Goal: Task Accomplishment & Management: Use online tool/utility

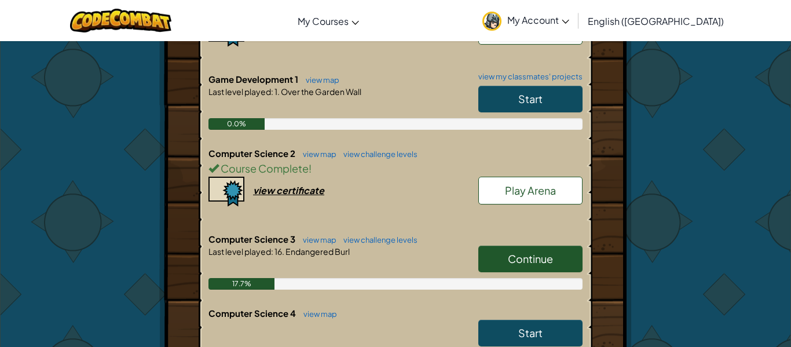
scroll to position [301, 0]
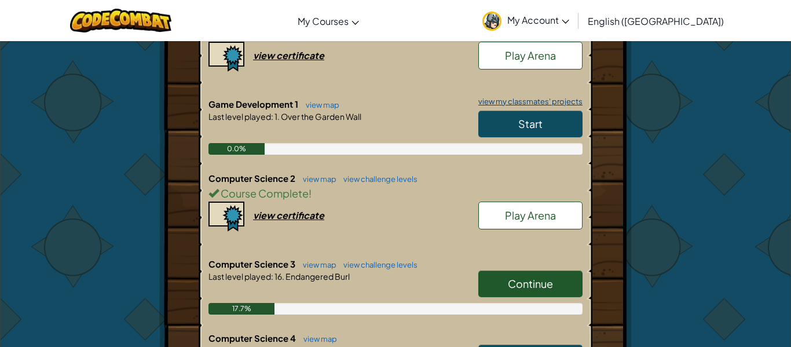
click at [570, 98] on link "view my classmates' projects" at bounding box center [528, 102] width 110 height 8
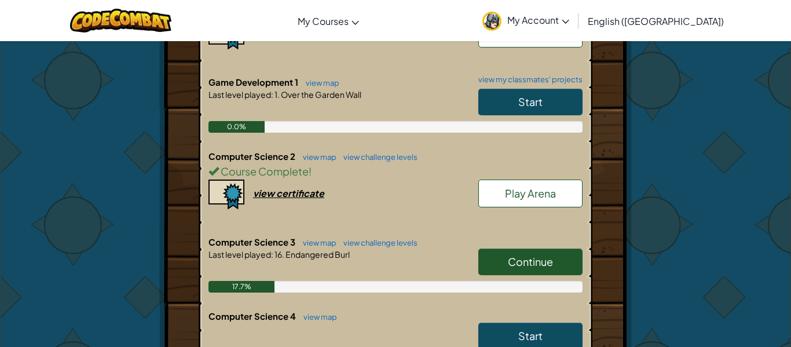
scroll to position [324, 0]
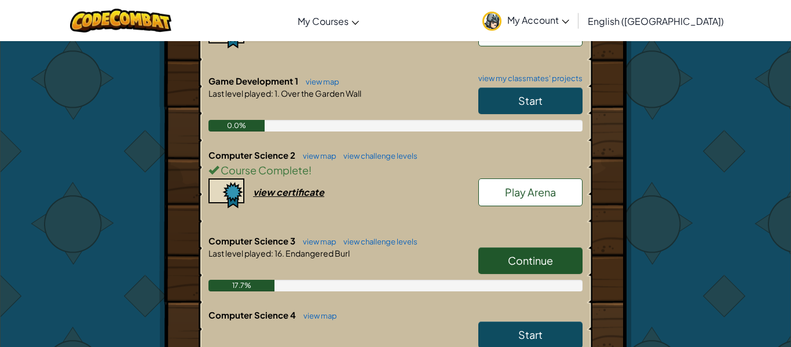
click at [535, 248] on link "Continue" at bounding box center [530, 260] width 104 height 27
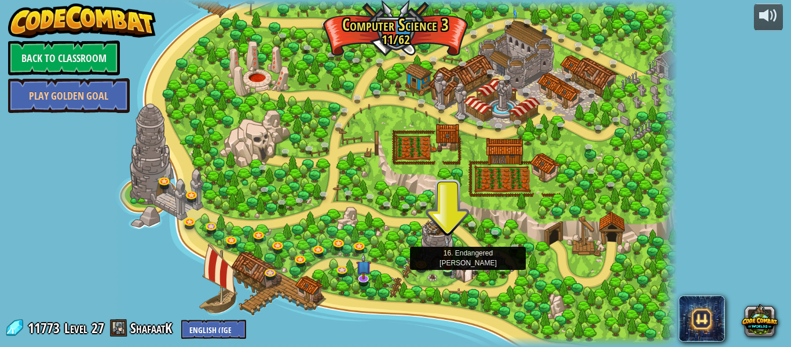
click at [452, 265] on img at bounding box center [447, 252] width 13 height 31
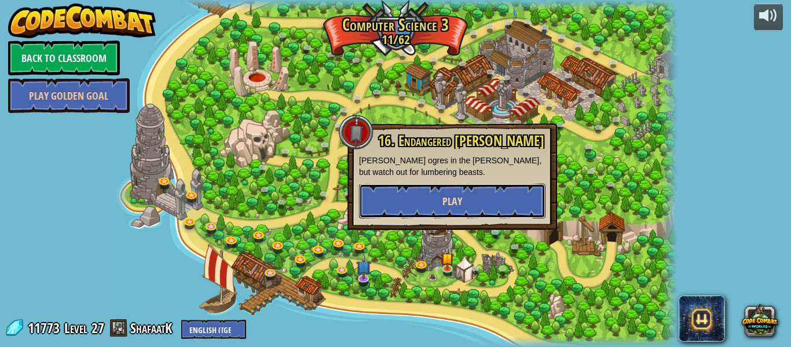
click at [467, 202] on button "Play" at bounding box center [452, 201] width 187 height 35
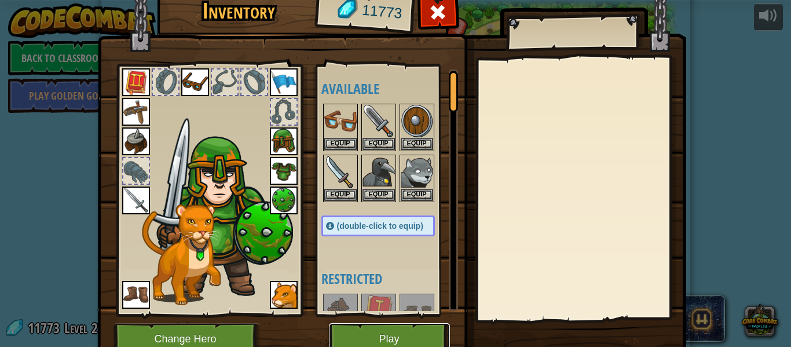
click at [408, 341] on button "Play" at bounding box center [389, 339] width 121 height 32
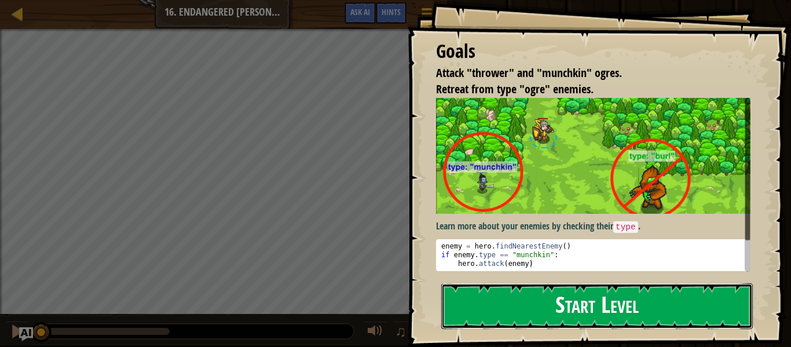
click at [675, 283] on button "Start Level" at bounding box center [597, 306] width 312 height 46
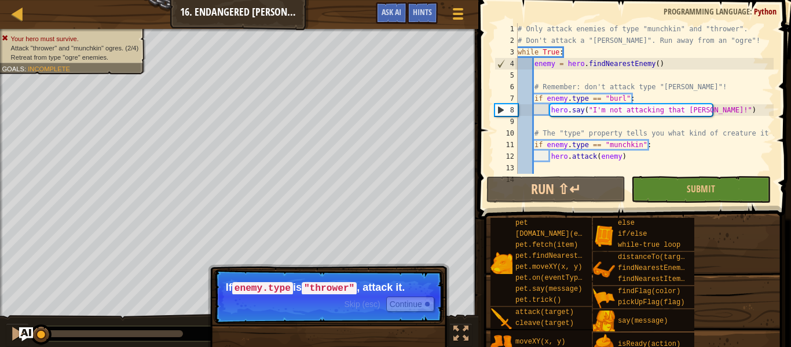
scroll to position [93, 0]
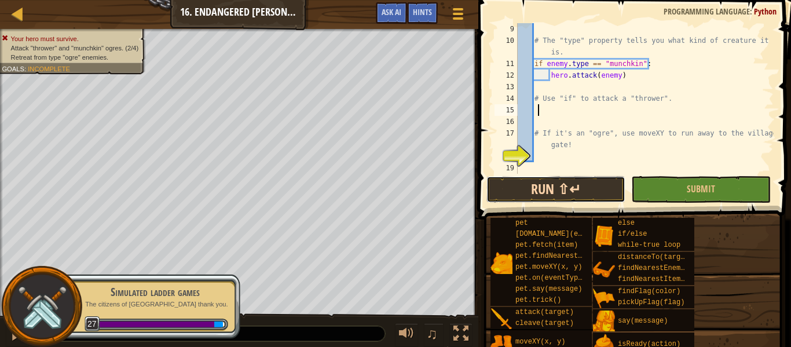
click at [602, 189] on button "Run ⇧↵" at bounding box center [556, 189] width 139 height 27
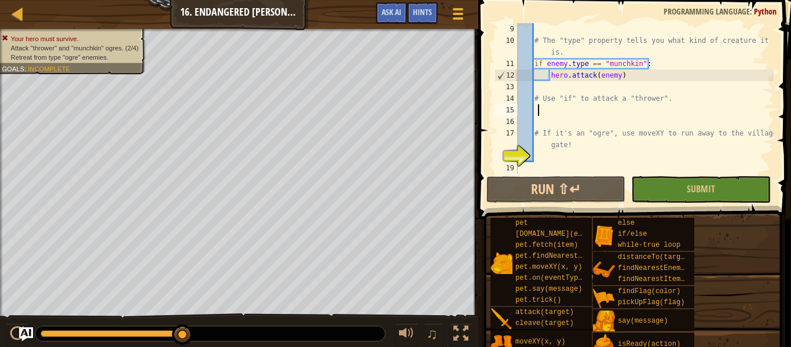
type textarea "# Use "if" to attack a "thrower"."
type textarea "# The "type" property tells you what kind of creature it is."
type textarea "# Remember: don't attack type "[PERSON_NAME]"!"
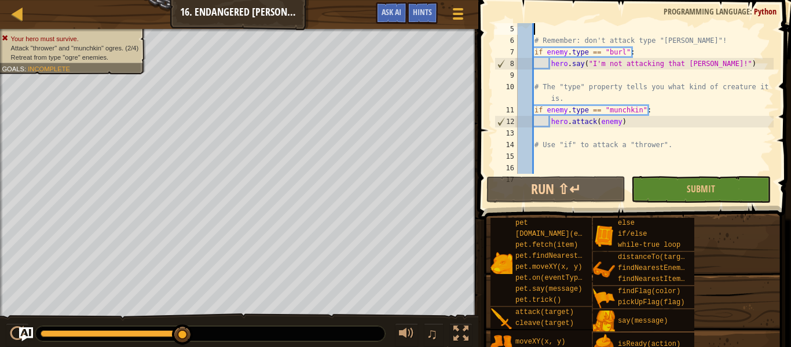
scroll to position [0, 0]
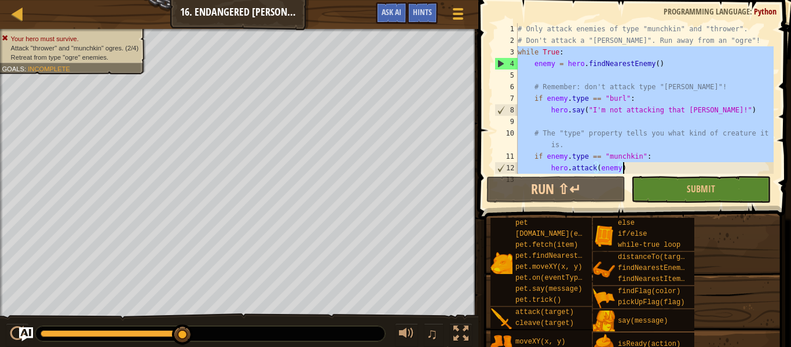
drag, startPoint x: 518, startPoint y: 49, endPoint x: 649, endPoint y: 171, distance: 179.1
click at [649, 171] on div "# Only attack enemies of type "munchkin" and "thrower". # Don't attack a "[PERS…" at bounding box center [644, 110] width 258 height 174
type textarea "if enemy.type == "munchkin": hero.attack(enemy)"
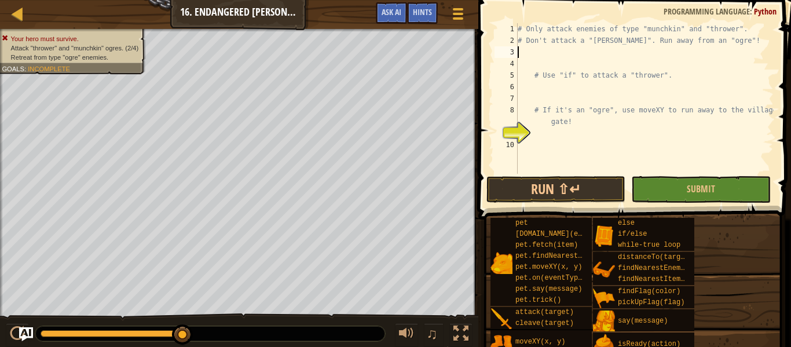
paste textarea
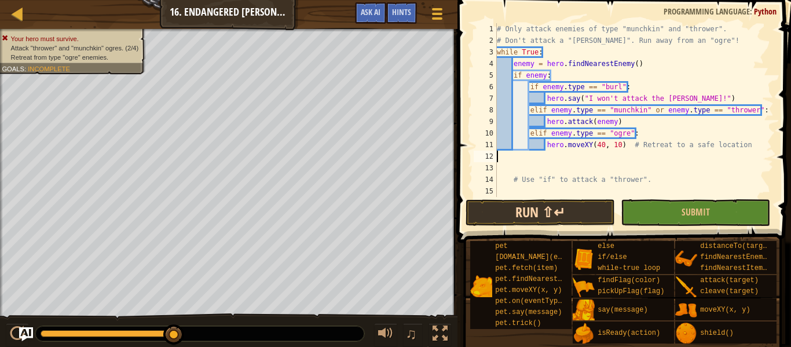
click at [585, 189] on div "# Only attack enemies of type "munchkin" and "thrower". # Don't attack a "[PERS…" at bounding box center [634, 121] width 279 height 197
click at [593, 209] on button "Run ⇧↵" at bounding box center [540, 212] width 149 height 27
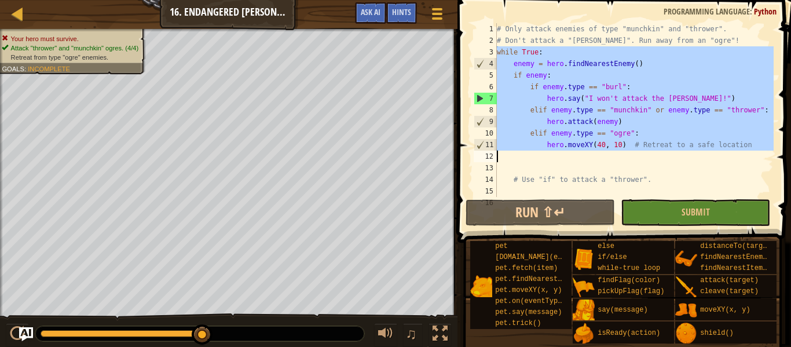
drag, startPoint x: 496, startPoint y: 51, endPoint x: 615, endPoint y: 141, distance: 148.7
click at [615, 141] on div "1 2 3 4 5 6 7 8 9 10 11 12 13 14 15 16 # Only attack enemies of type "munchkin"…" at bounding box center [622, 110] width 302 height 174
type textarea "hero.moveXY(40, 10) # Retreat to a safe location"
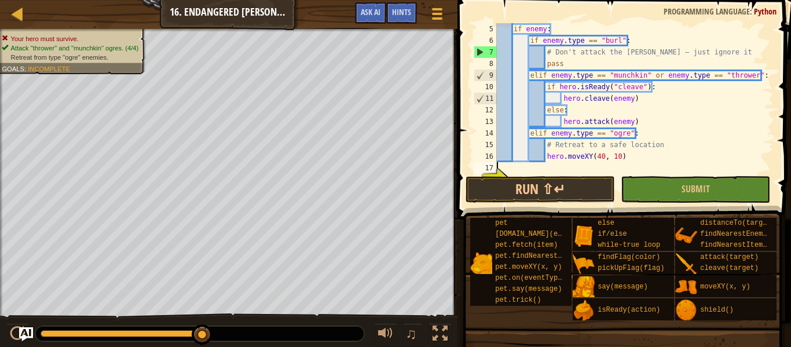
scroll to position [46, 0]
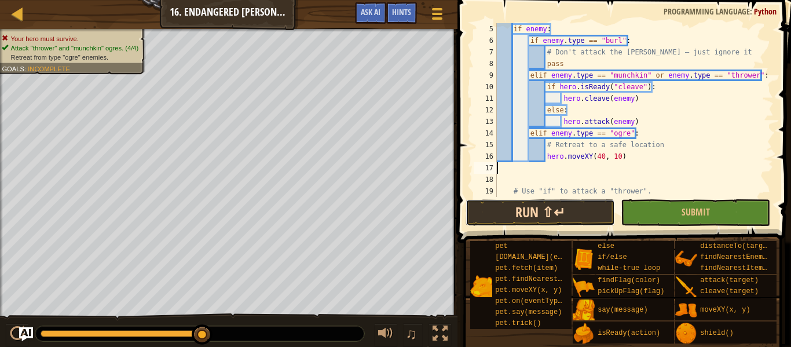
click at [553, 209] on button "Run ⇧↵" at bounding box center [540, 212] width 149 height 27
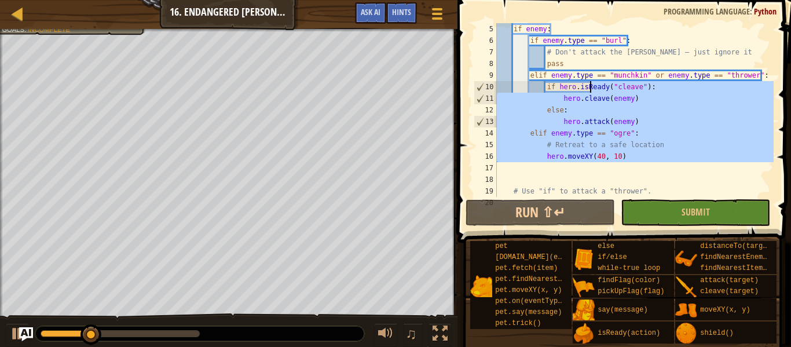
scroll to position [0, 0]
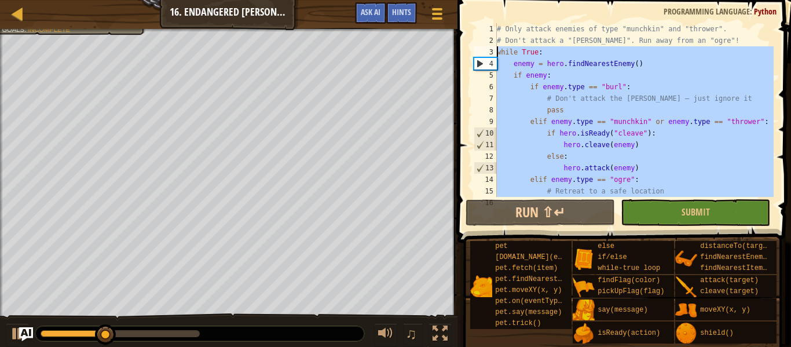
drag, startPoint x: 638, startPoint y: 166, endPoint x: 494, endPoint y: 50, distance: 185.3
click at [494, 50] on div "1 2 3 4 5 6 7 8 9 10 11 12 13 14 15 16 # Only attack enemies of type "munchkin"…" at bounding box center [622, 110] width 302 height 174
type textarea "while True: enemy = hero.findNearestEnemy()"
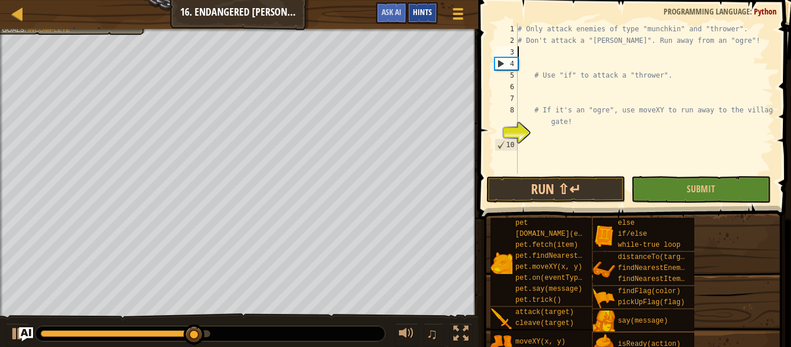
click at [426, 12] on span "Hints" at bounding box center [422, 11] width 19 height 11
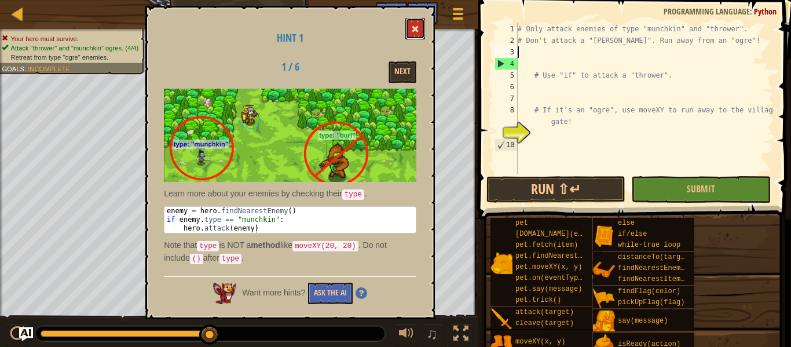
click at [416, 29] on span at bounding box center [415, 29] width 8 height 8
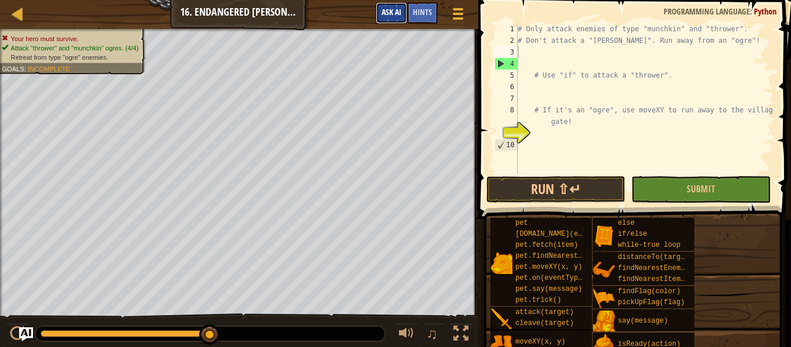
click at [383, 10] on span "Ask AI" at bounding box center [392, 11] width 20 height 11
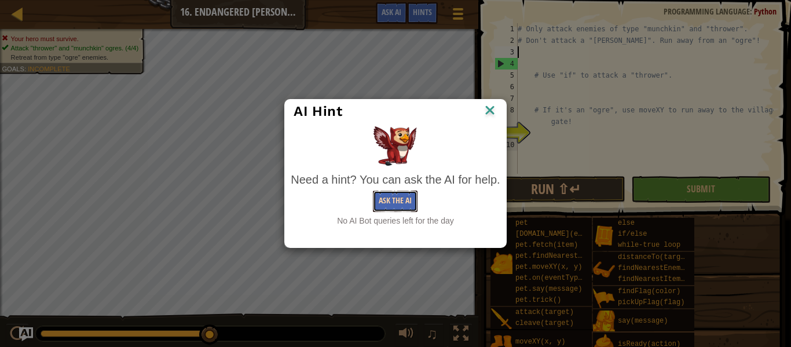
click at [414, 194] on button "Ask the AI" at bounding box center [395, 201] width 45 height 21
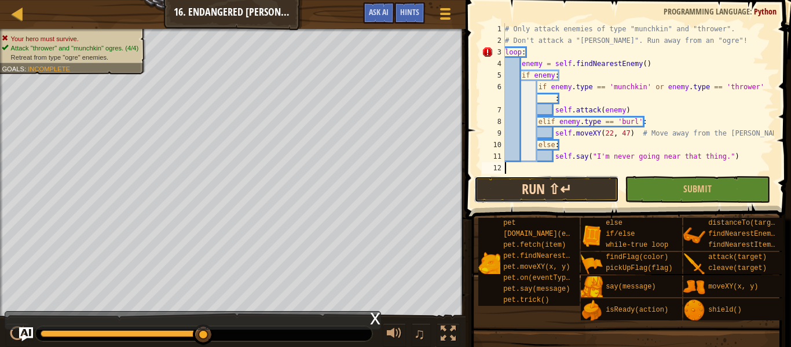
click at [568, 192] on button "Run ⇧↵" at bounding box center [546, 189] width 145 height 27
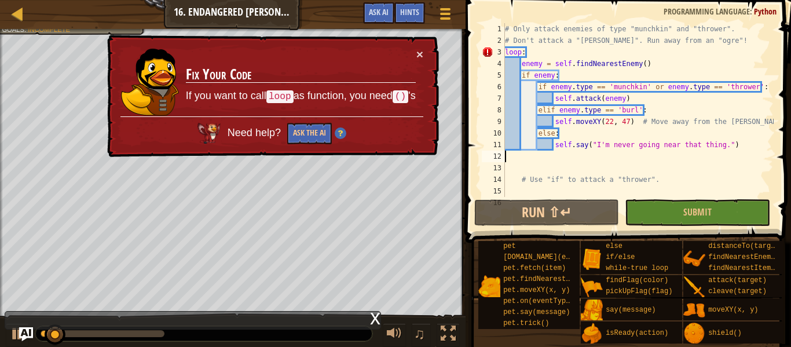
click at [501, 50] on div "3" at bounding box center [493, 52] width 23 height 12
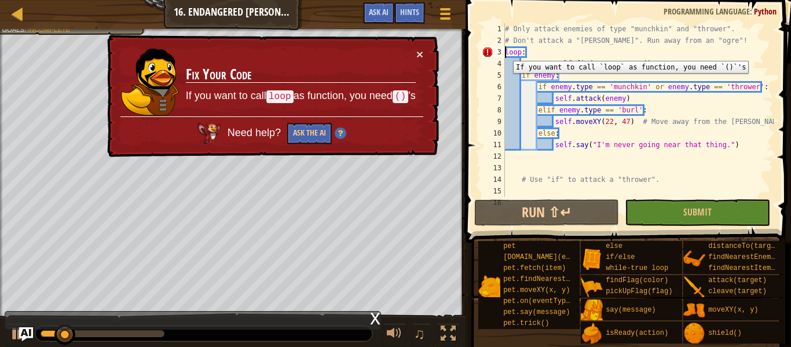
scroll to position [5, 1]
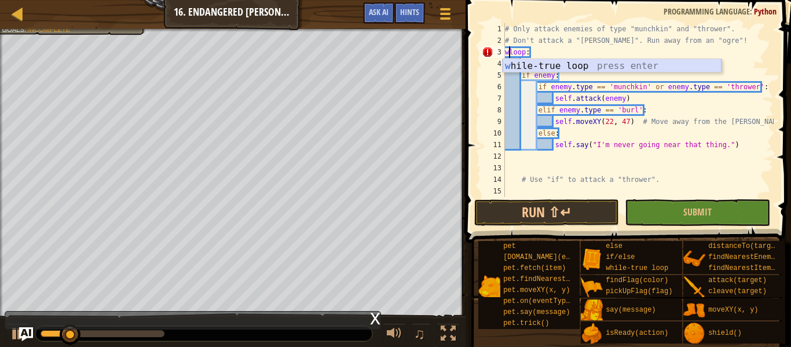
click at [535, 66] on div "w hile-true loop press enter" at bounding box center [612, 80] width 219 height 42
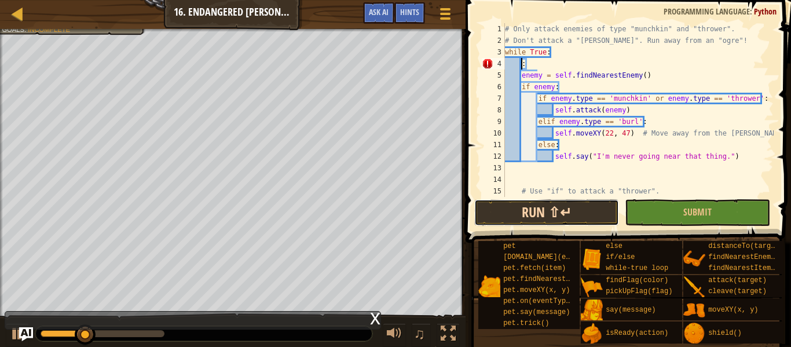
click at [565, 210] on button "Run ⇧↵" at bounding box center [546, 212] width 145 height 27
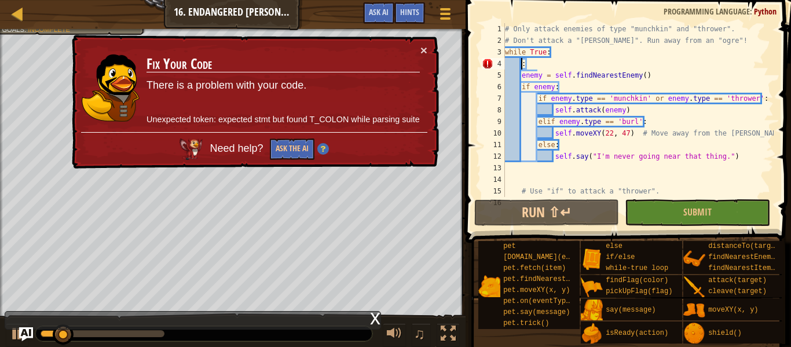
click at [521, 78] on div "# Only attack enemies of type "munchkin" and "thrower". # Don't attack a "[PERS…" at bounding box center [638, 121] width 271 height 197
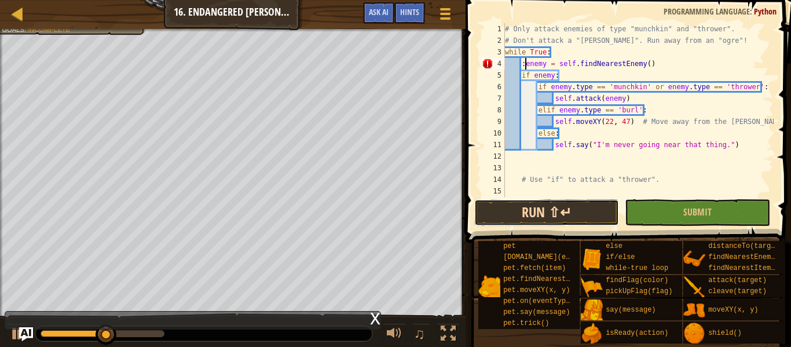
click at [560, 213] on button "Run ⇧↵" at bounding box center [546, 212] width 145 height 27
click at [568, 210] on button "Run ⇧↵" at bounding box center [546, 212] width 145 height 27
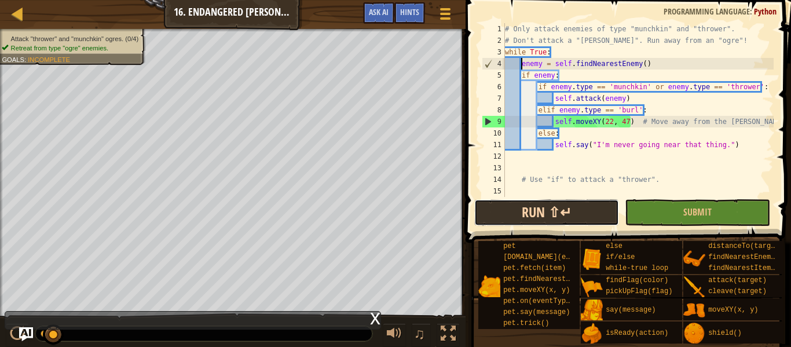
click at [568, 210] on button "Run ⇧↵" at bounding box center [546, 212] width 145 height 27
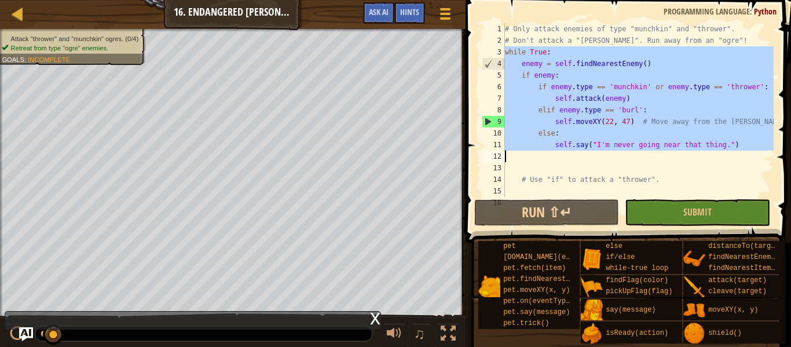
drag, startPoint x: 505, startPoint y: 52, endPoint x: 697, endPoint y: 151, distance: 216.1
click at [697, 151] on div "# Only attack enemies of type "munchkin" and "thrower". # Don't attack a "[PERS…" at bounding box center [638, 121] width 271 height 197
type textarea "self.say("I'm never going near that thing.")"
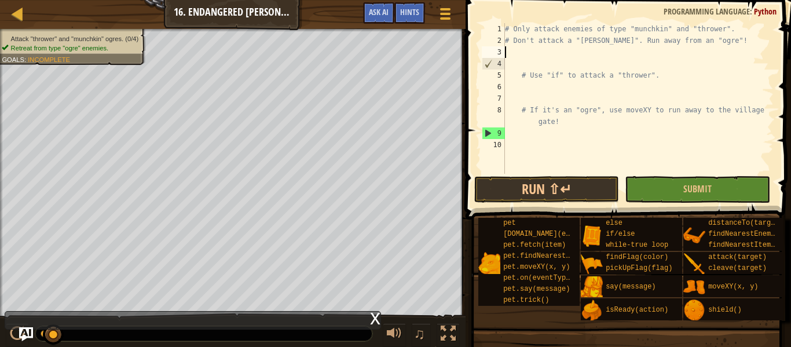
scroll to position [5, 0]
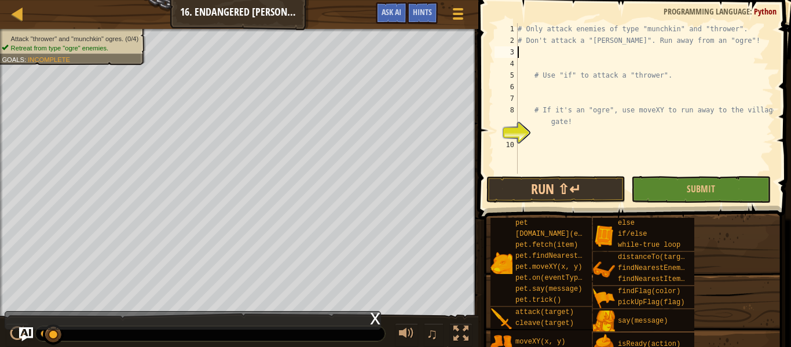
paste textarea
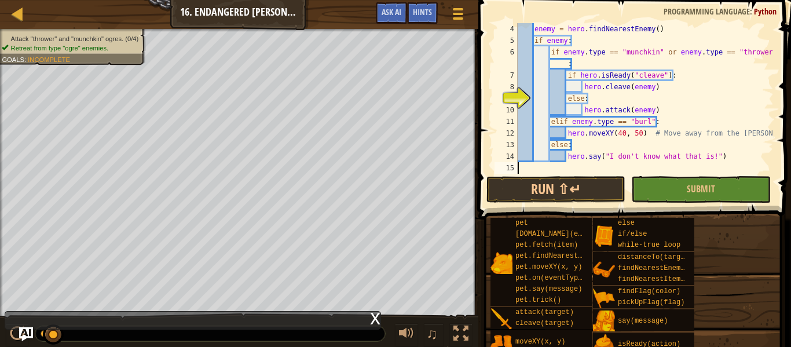
scroll to position [35, 0]
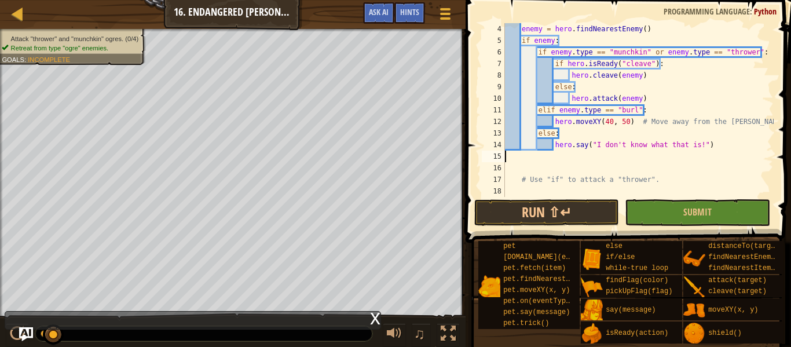
click at [575, 190] on div "enemy = hero . findNearestEnemy ( ) if enemy : if enemy . type == "munchkin" or…" at bounding box center [638, 121] width 271 height 197
click at [609, 210] on button "Run ⇧↵" at bounding box center [546, 212] width 145 height 27
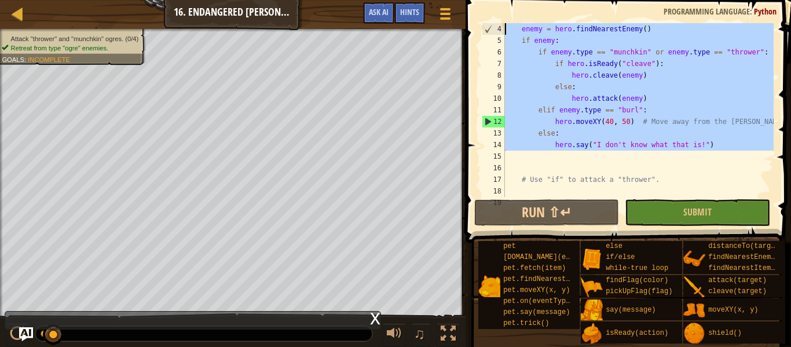
drag, startPoint x: 741, startPoint y: 151, endPoint x: 498, endPoint y: 27, distance: 272.8
click at [498, 27] on div "4 5 6 7 8 9 10 11 12 13 14 15 16 17 18 19 enemy = hero . findNearestEnemy ( ) i…" at bounding box center [627, 110] width 294 height 174
type textarea "enemy = hero.findNearestEnemy() if enemy:"
click at [755, 167] on div "enemy = hero . findNearestEnemy ( ) if enemy : if enemy . type == "munchkin" or…" at bounding box center [638, 121] width 271 height 197
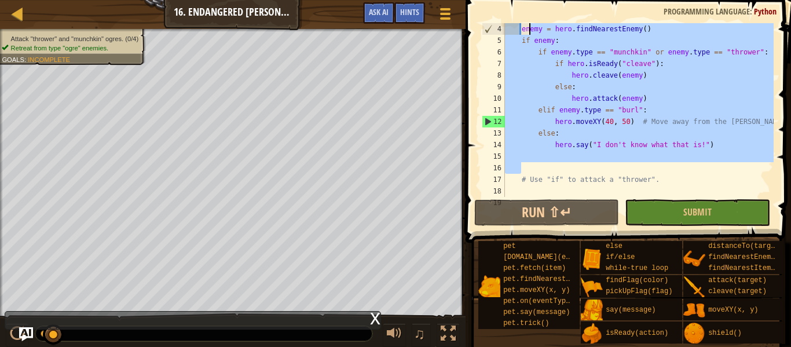
scroll to position [0, 0]
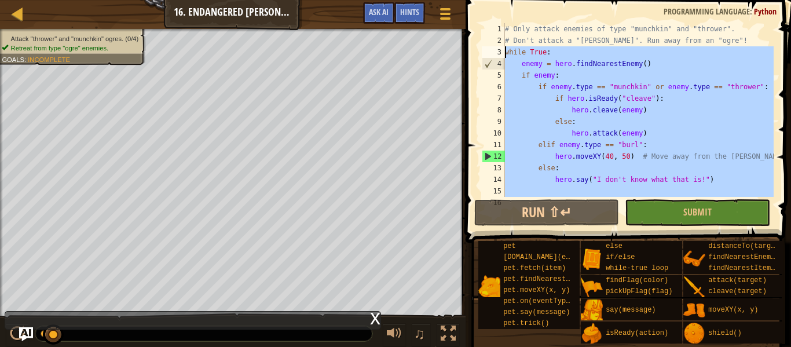
drag, startPoint x: 744, startPoint y: 166, endPoint x: 500, endPoint y: 51, distance: 269.7
click at [500, 51] on div "1 2 3 4 5 6 7 8 9 10 11 12 13 14 15 16 # Only attack enemies of type "munchkin"…" at bounding box center [627, 110] width 294 height 174
type textarea "while True: enemy = hero.findNearestEnemy()"
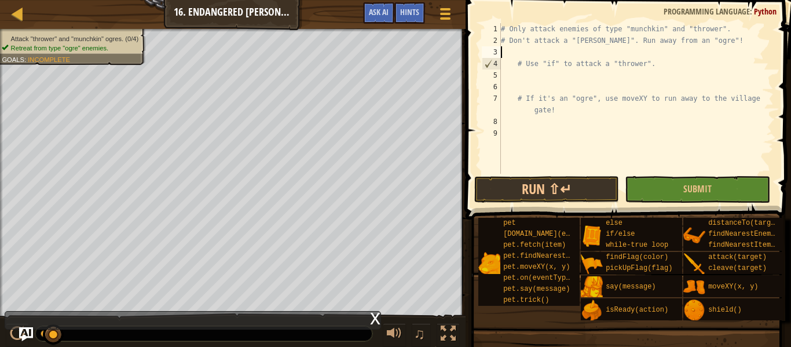
paste textarea "# Say something funny for unknown"
type textarea "# Say something funny for unknown"
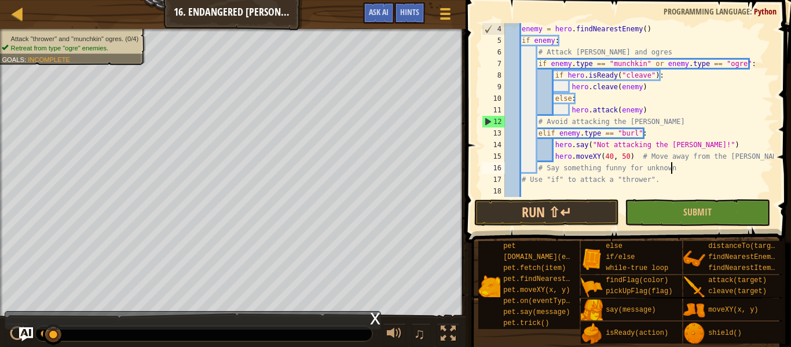
scroll to position [35, 0]
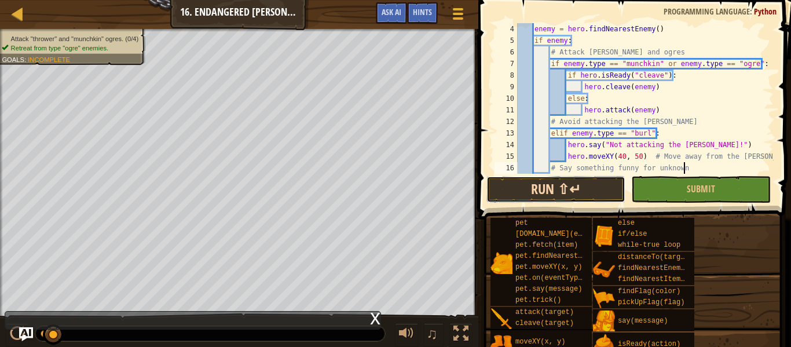
click at [572, 184] on button "Run ⇧↵" at bounding box center [556, 189] width 139 height 27
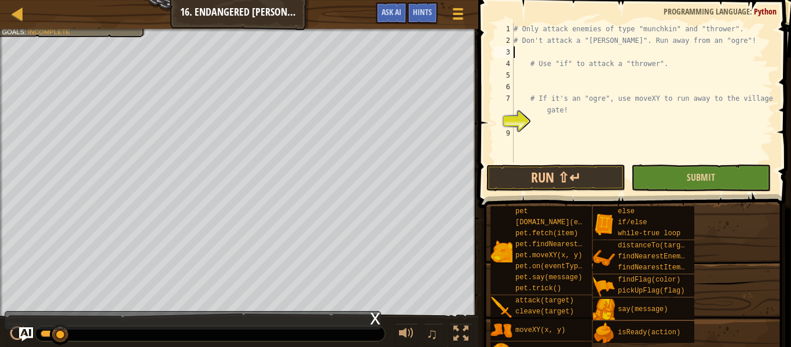
scroll to position [46, 0]
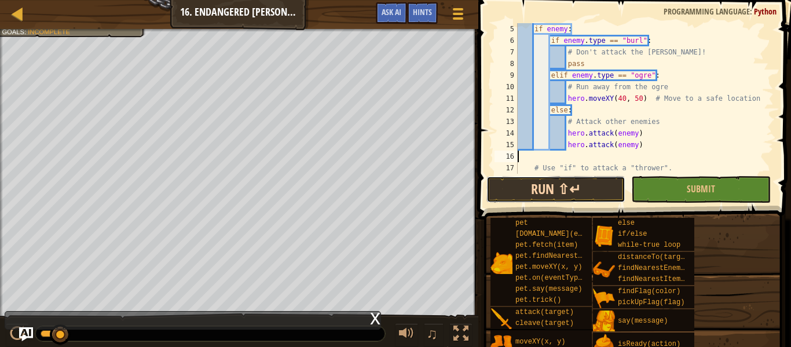
click at [558, 182] on button "Run ⇧↵" at bounding box center [556, 189] width 139 height 27
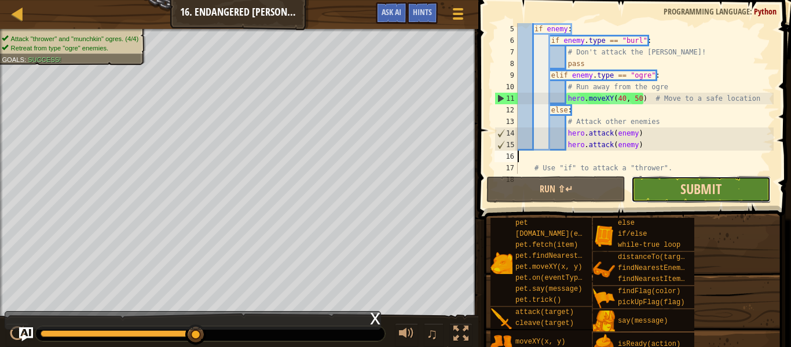
click at [695, 190] on span "Submit" at bounding box center [701, 189] width 41 height 19
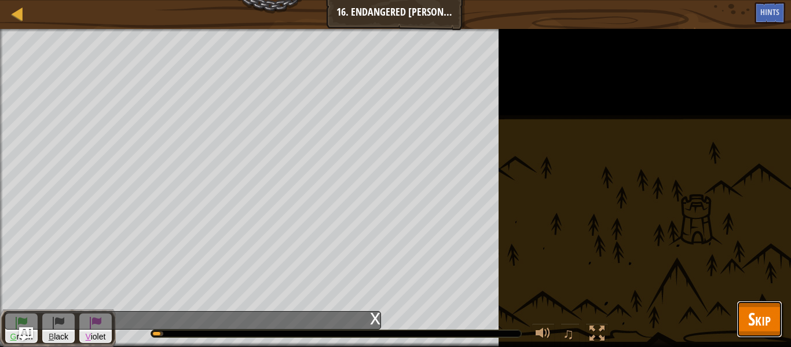
click at [763, 307] on span "Skip" at bounding box center [759, 319] width 23 height 24
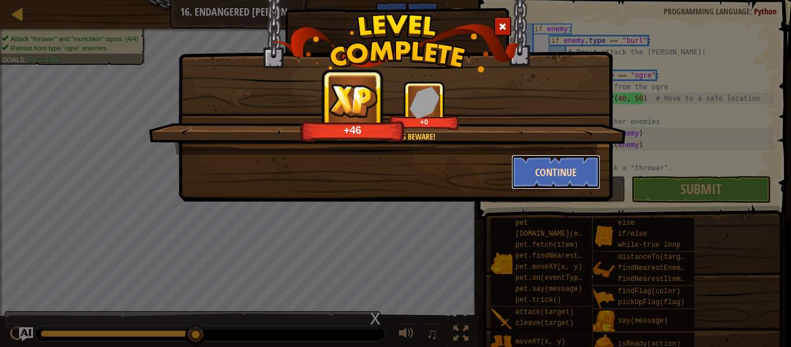
click at [585, 178] on button "Continue" at bounding box center [556, 172] width 90 height 35
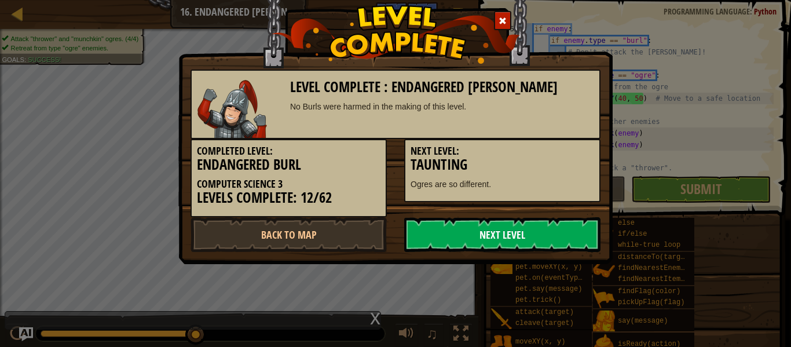
click at [518, 229] on link "Next Level" at bounding box center [502, 234] width 196 height 35
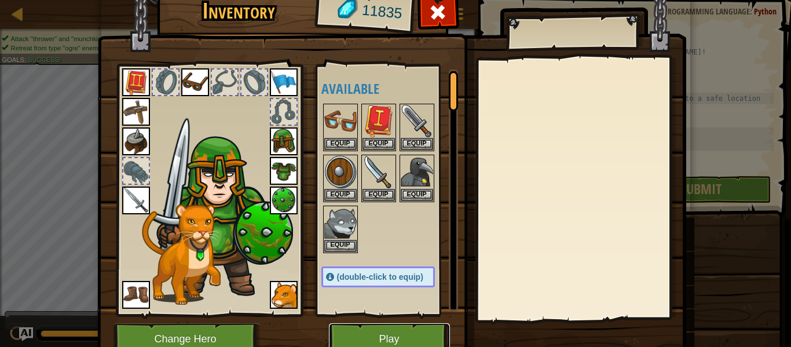
click at [360, 328] on button "Play" at bounding box center [389, 339] width 121 height 32
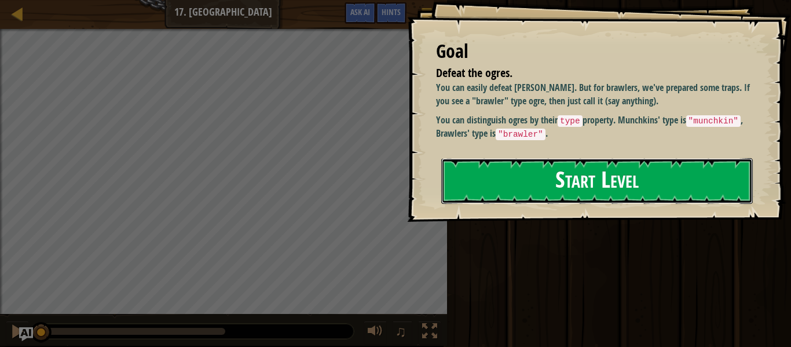
click at [572, 202] on button "Start Level" at bounding box center [597, 181] width 312 height 46
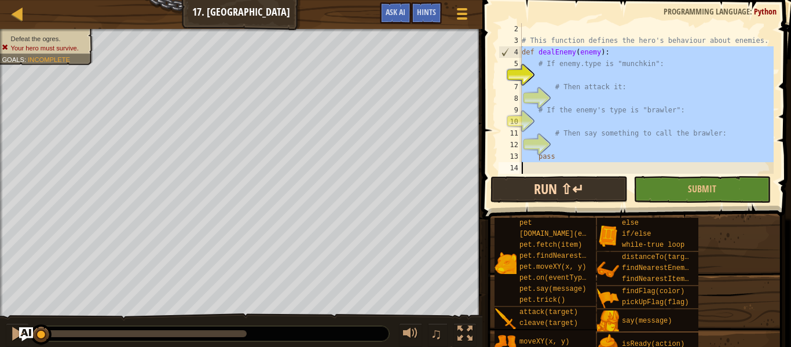
scroll to position [93, 0]
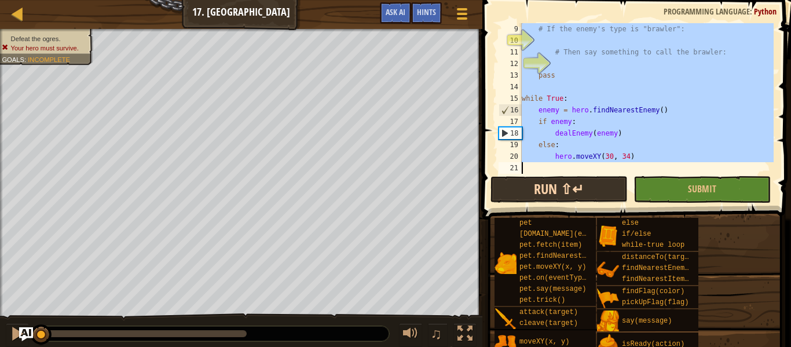
drag, startPoint x: 519, startPoint y: 59, endPoint x: 589, endPoint y: 181, distance: 140.4
type textarea "hero.moveXY(30, 34)"
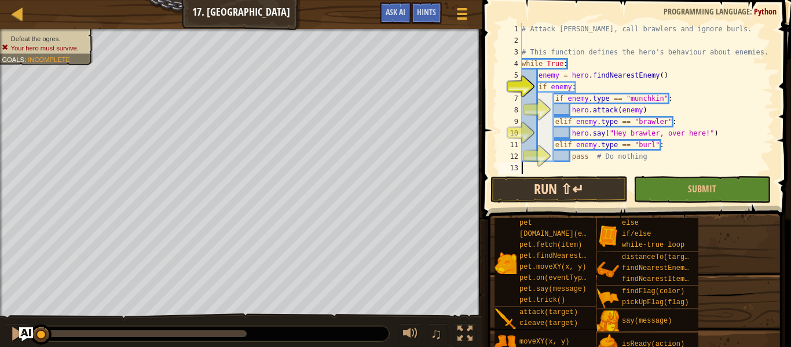
scroll to position [0, 0]
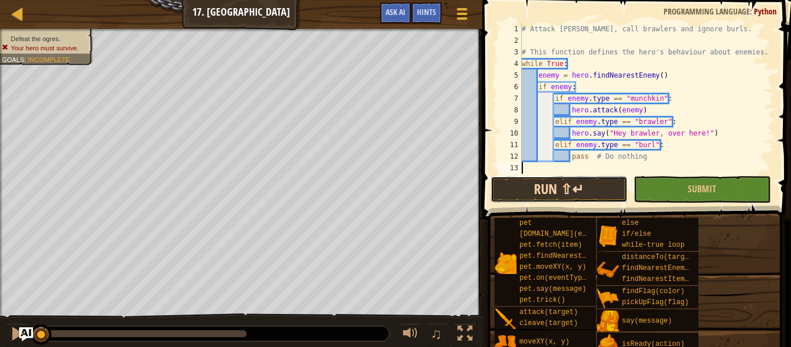
click at [517, 185] on button "Run ⇧↵" at bounding box center [559, 189] width 137 height 27
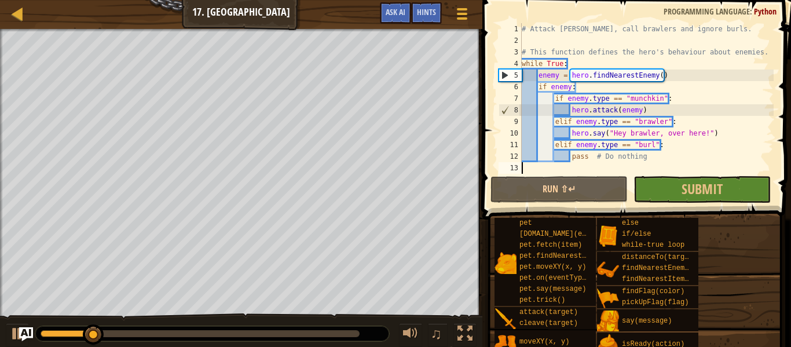
click at [353, 333] on div at bounding box center [200, 333] width 319 height 7
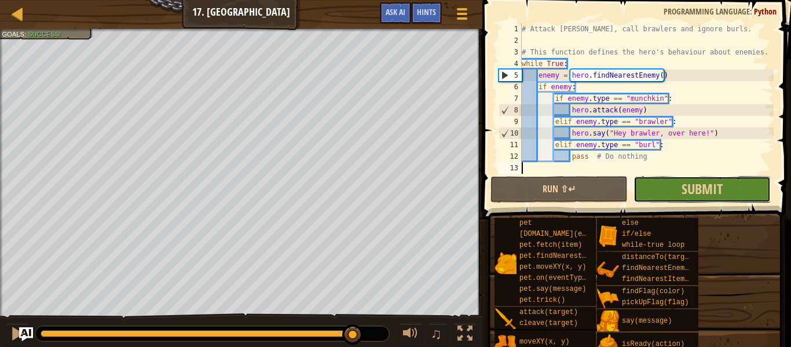
click at [741, 193] on button "Submit" at bounding box center [702, 189] width 137 height 27
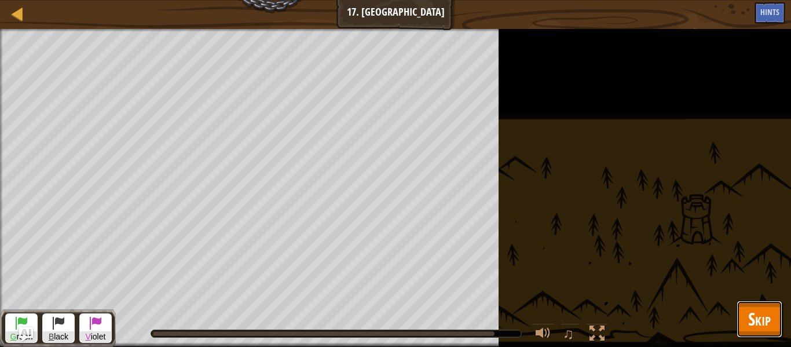
click at [770, 319] on span "Skip" at bounding box center [759, 319] width 23 height 24
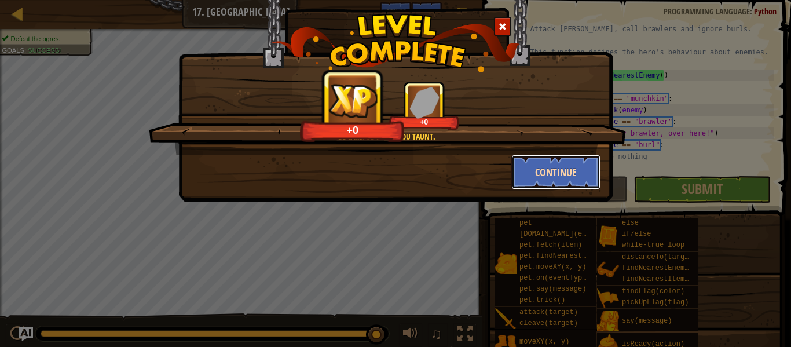
click at [551, 177] on button "Continue" at bounding box center [556, 172] width 90 height 35
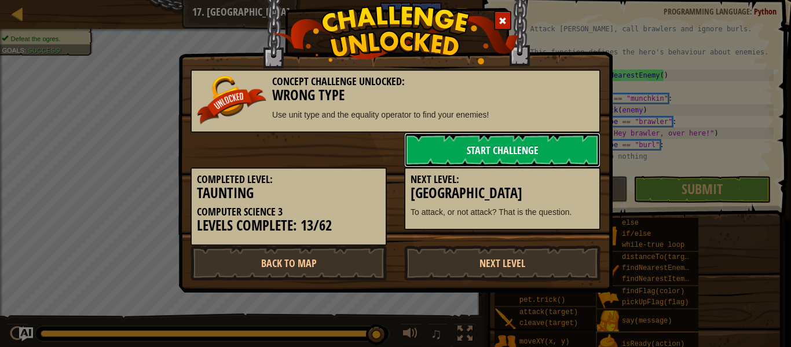
click at [507, 154] on link "Start Challenge" at bounding box center [502, 150] width 196 height 35
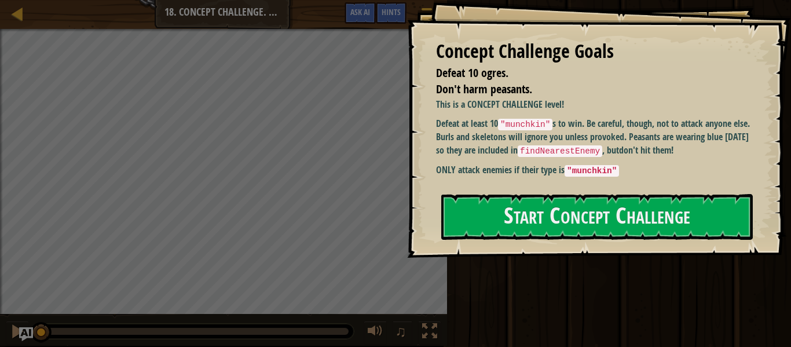
click at [639, 165] on p "ONLY attack enemies if their type is "munchkin"" at bounding box center [593, 170] width 315 height 14
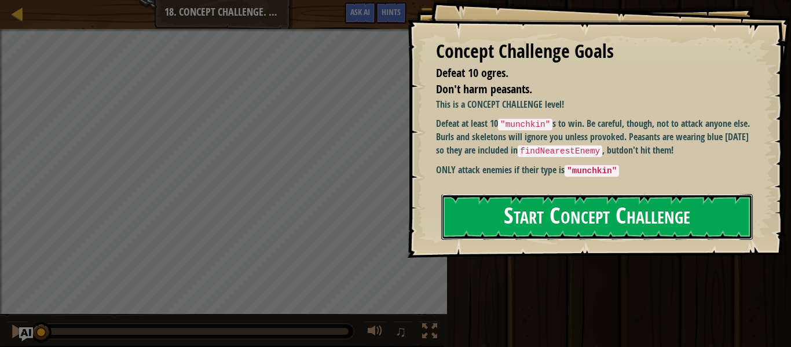
click at [602, 239] on button "Start Concept Challenge" at bounding box center [597, 217] width 312 height 46
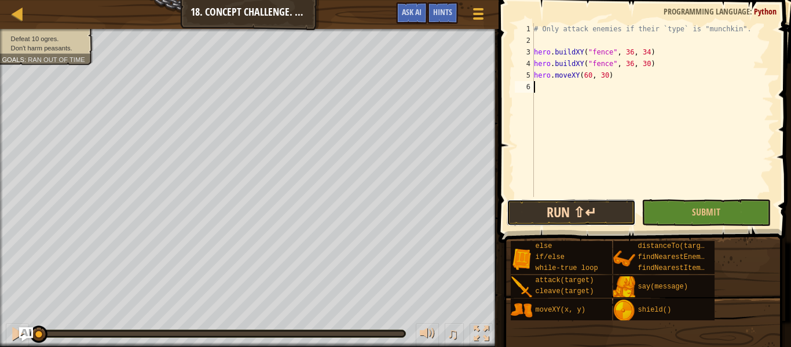
click at [561, 217] on button "Run ⇧↵" at bounding box center [571, 212] width 129 height 27
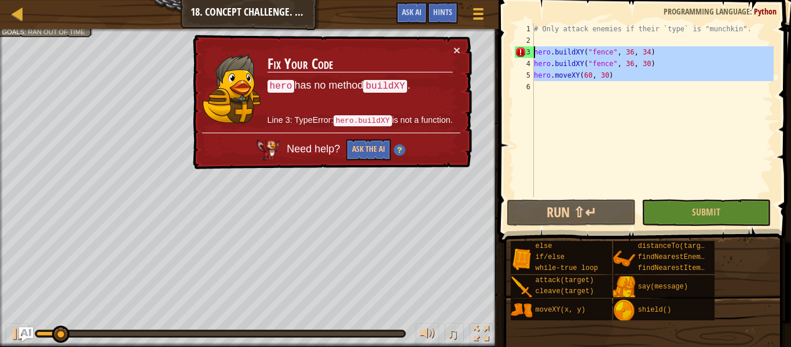
drag, startPoint x: 626, startPoint y: 93, endPoint x: 529, endPoint y: 52, distance: 105.4
click at [529, 52] on div "1 2 3 4 5 6 # Only attack enemies if their `type` is "munchkin". hero . buildXY…" at bounding box center [643, 110] width 261 height 174
type textarea "hero.buildXY("fence", 36, 34) hero.buildXY("fence", 36, 30)"
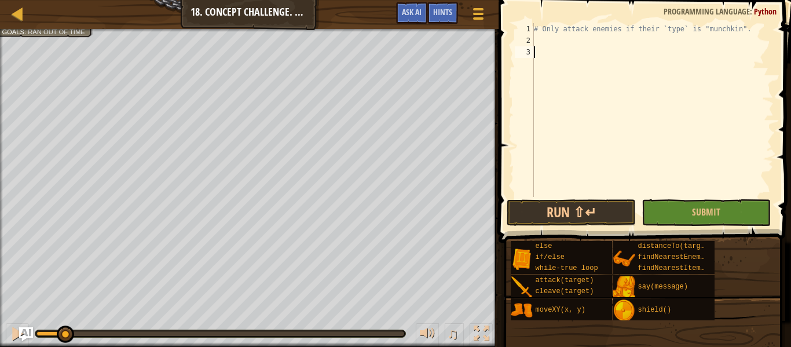
type textarea "hero.moveXY(60, 30)"
click at [443, 16] on span "Hints" at bounding box center [442, 11] width 19 height 11
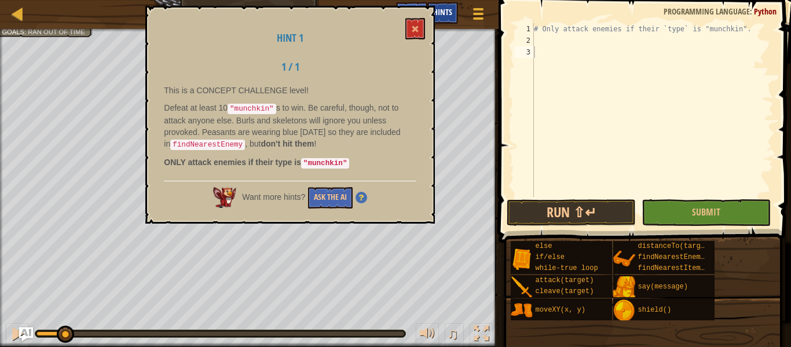
click at [443, 16] on span "Hints" at bounding box center [442, 11] width 19 height 11
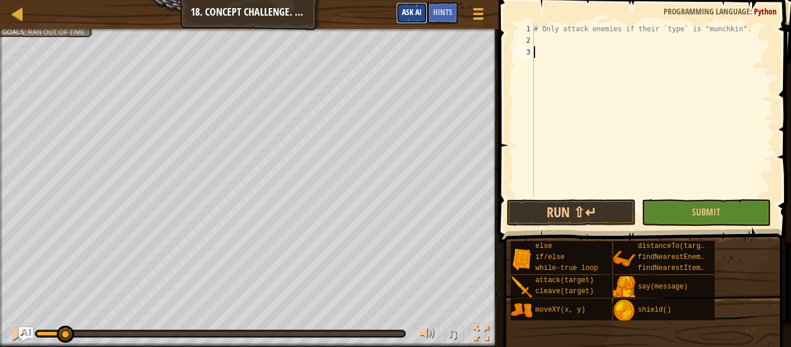
click at [414, 8] on span "Ask AI" at bounding box center [412, 11] width 20 height 11
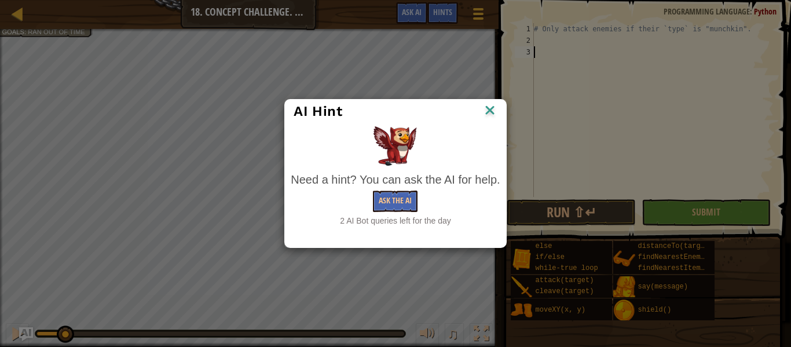
click at [490, 109] on img at bounding box center [489, 111] width 15 height 17
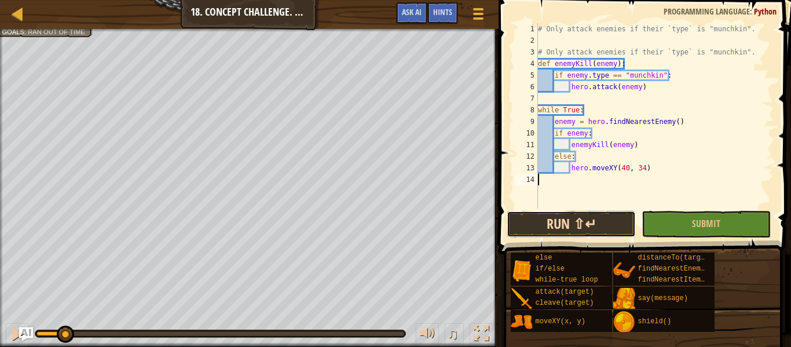
click at [590, 214] on button "Run ⇧↵" at bounding box center [571, 224] width 129 height 27
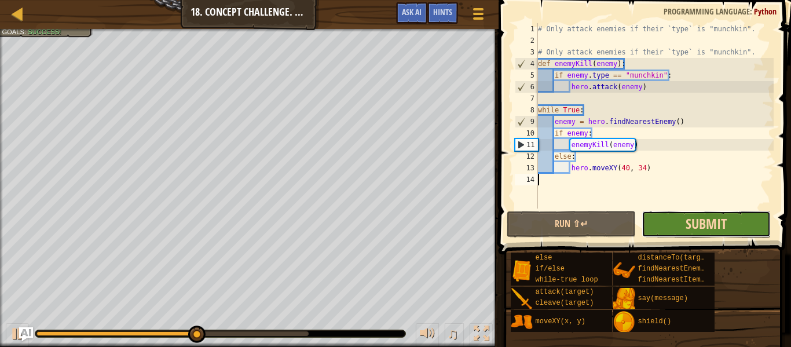
click at [710, 219] on span "Submit" at bounding box center [706, 223] width 41 height 19
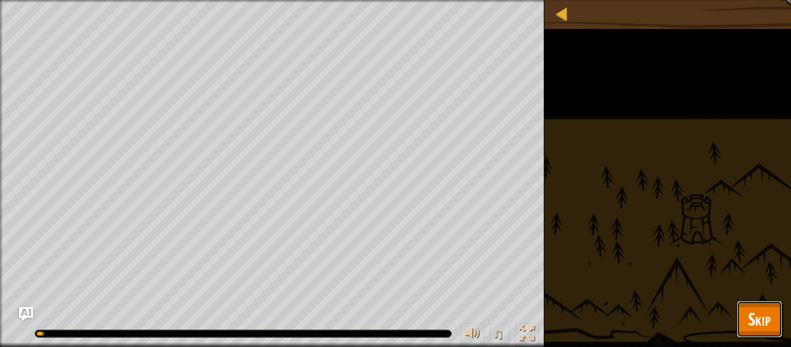
click at [752, 316] on span "Skip" at bounding box center [759, 319] width 23 height 24
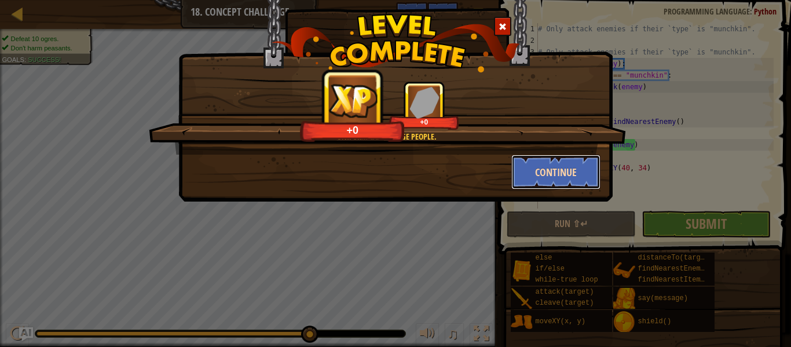
click at [554, 176] on button "Continue" at bounding box center [556, 172] width 90 height 35
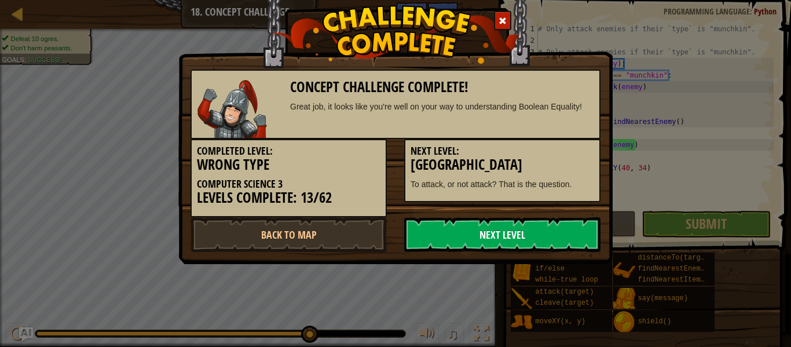
click at [516, 231] on link "Next Level" at bounding box center [502, 234] width 196 height 35
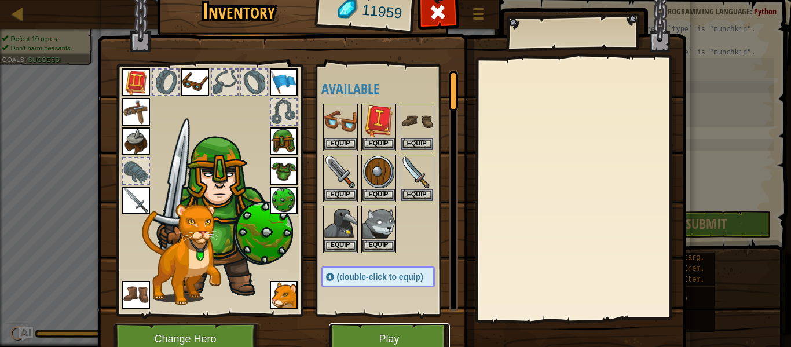
click at [394, 327] on button "Play" at bounding box center [389, 339] width 121 height 32
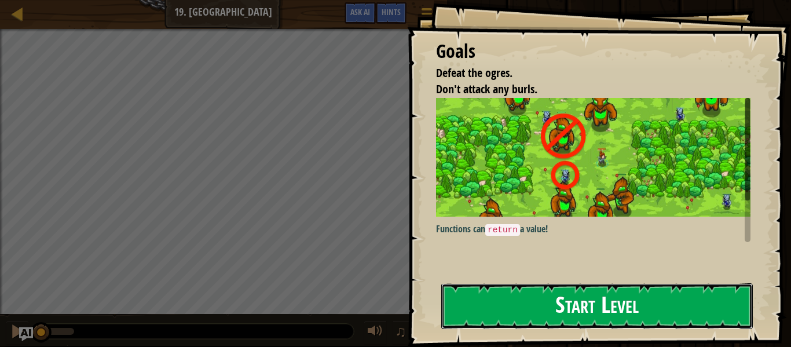
click at [560, 313] on button "Start Level" at bounding box center [597, 306] width 312 height 46
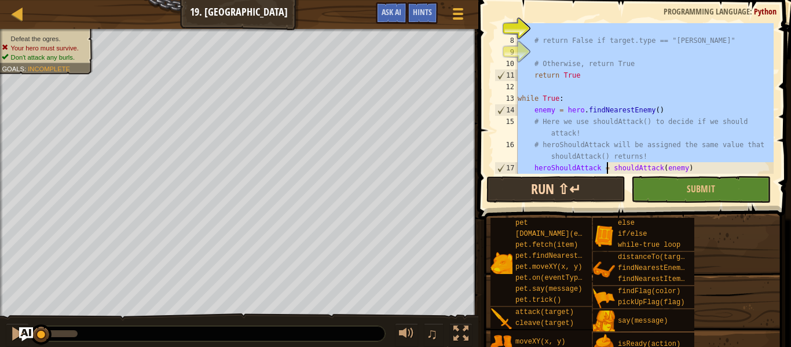
scroll to position [116, 0]
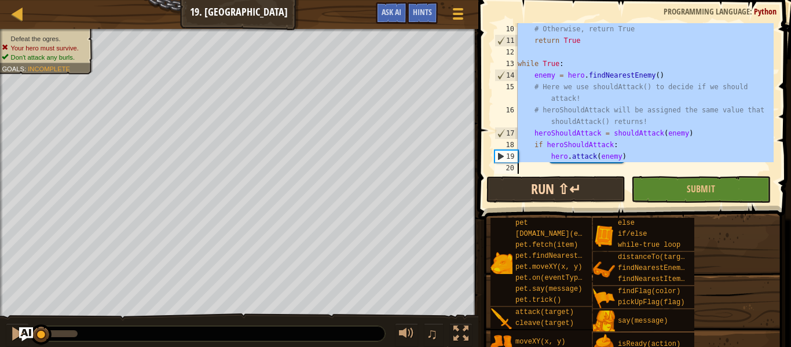
drag, startPoint x: 518, startPoint y: 79, endPoint x: 613, endPoint y: 181, distance: 139.3
click at [613, 181] on div "10 11 12 13 14 15 16 17 18 19 20 # Otherwise, return True return True while Tru…" at bounding box center [633, 133] width 316 height 254
type textarea "hero.attack(enemy)"
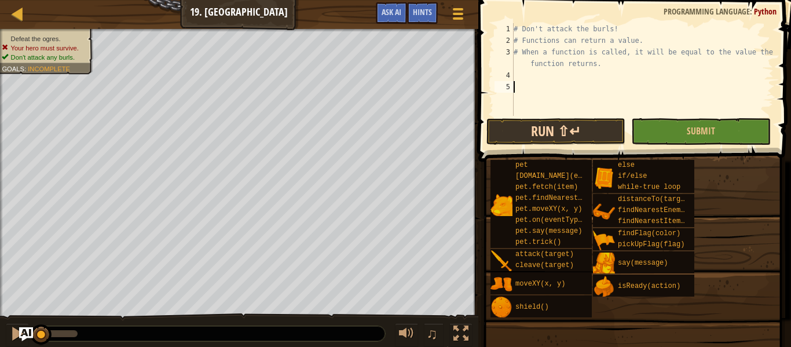
scroll to position [104, 0]
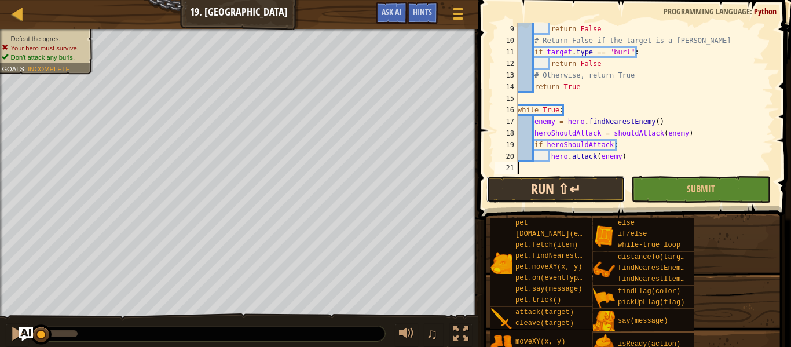
click at [580, 192] on button "Run ⇧↵" at bounding box center [556, 189] width 139 height 27
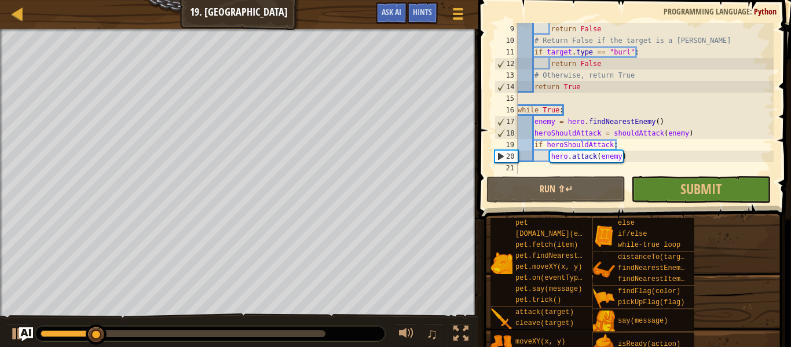
type textarea "while True:"
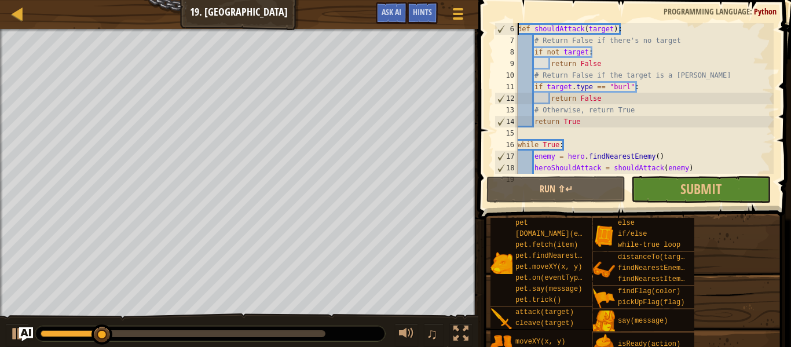
type textarea "# Don't attack the burls!"
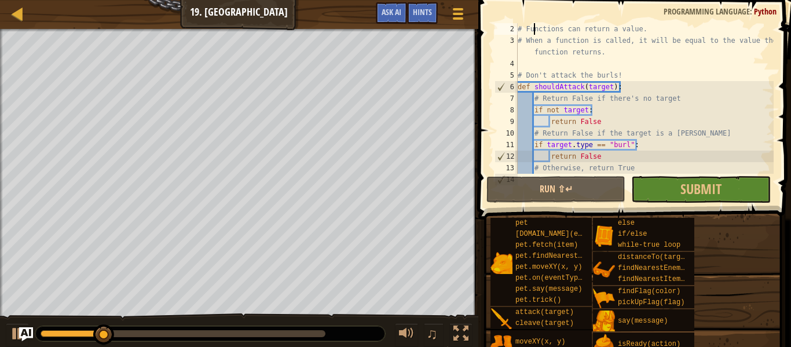
scroll to position [0, 0]
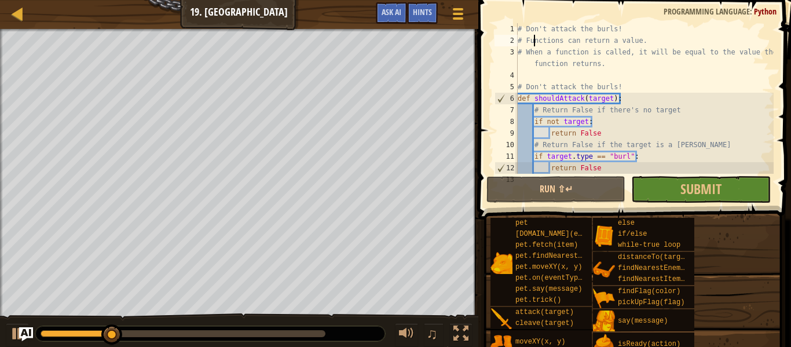
type textarea "# When a function is called, it will be equal to the value the function returns."
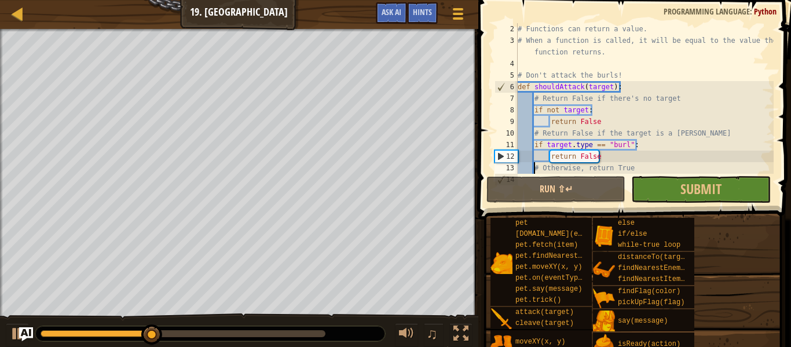
type textarea "return True"
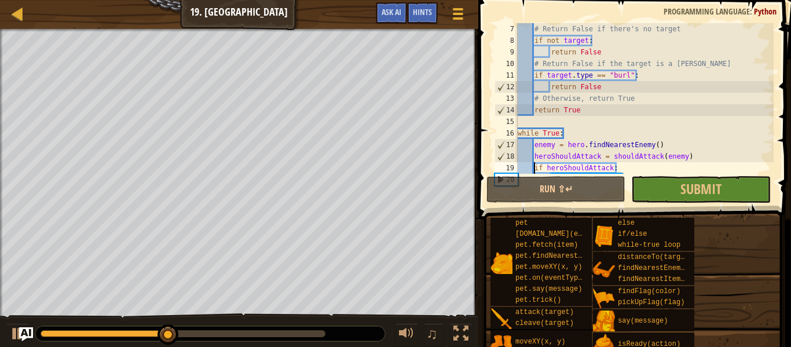
type textarea "hero.attack(enemy)"
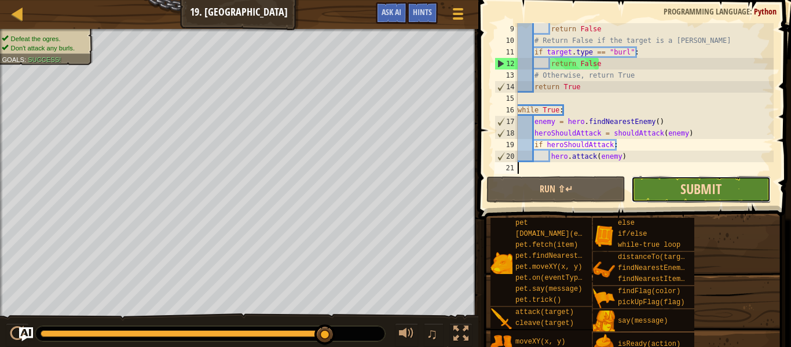
click at [694, 189] on span "Submit" at bounding box center [701, 189] width 41 height 19
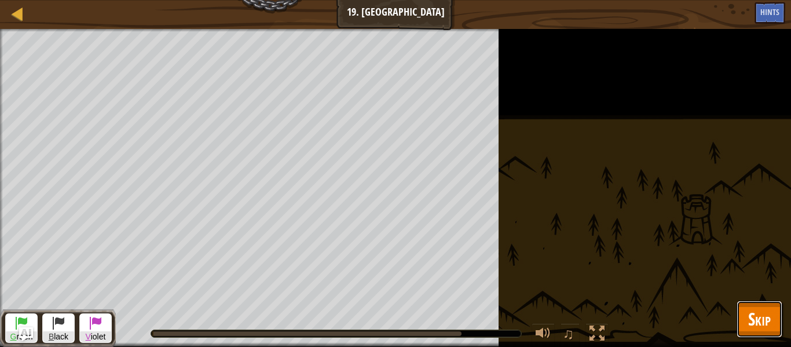
click at [746, 326] on button "Skip" at bounding box center [760, 319] width 46 height 37
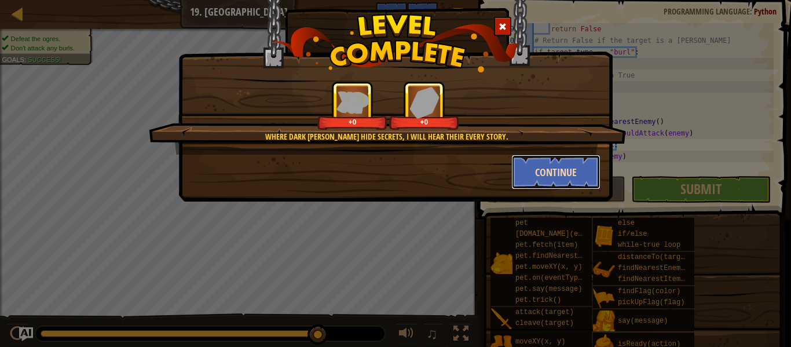
click at [553, 170] on button "Continue" at bounding box center [556, 172] width 90 height 35
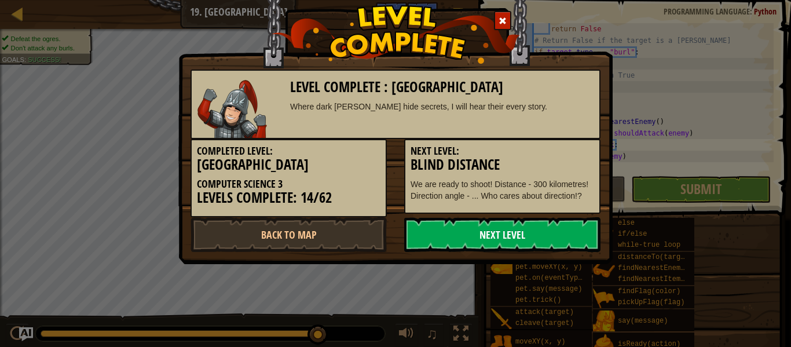
click at [515, 230] on link "Next Level" at bounding box center [502, 234] width 196 height 35
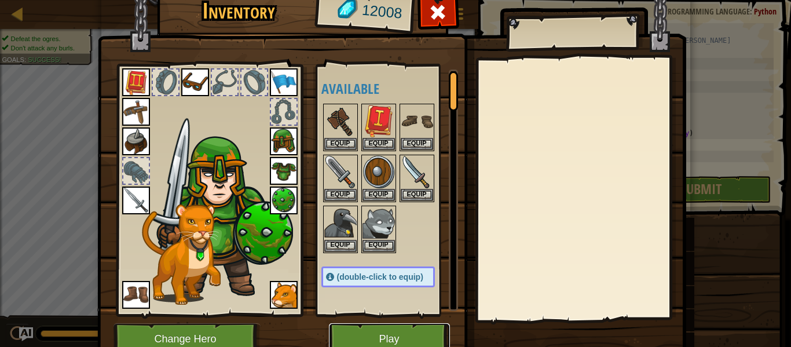
click at [392, 339] on button "Play" at bounding box center [389, 339] width 121 height 32
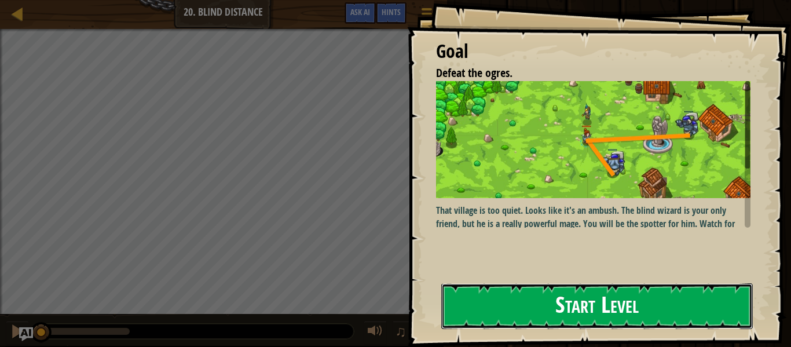
click at [531, 305] on button "Start Level" at bounding box center [597, 306] width 312 height 46
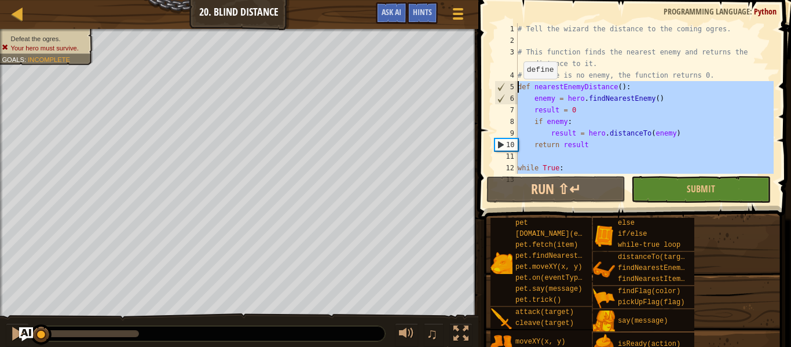
drag, startPoint x: 604, startPoint y: 162, endPoint x: 515, endPoint y: 89, distance: 114.4
click at [515, 89] on div "1 2 3 4 5 6 7 8 9 10 11 12 13 # Tell the wizard the distance to the coming ogre…" at bounding box center [632, 98] width 281 height 151
type textarea "def nearestEnemyDistance(): enemy = hero.findNearestEnemy()"
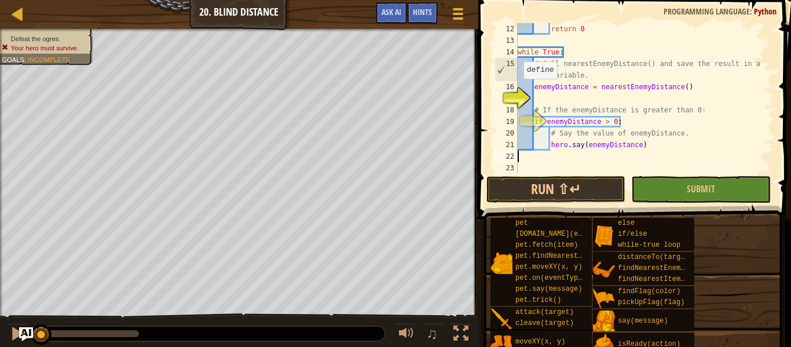
scroll to position [151, 0]
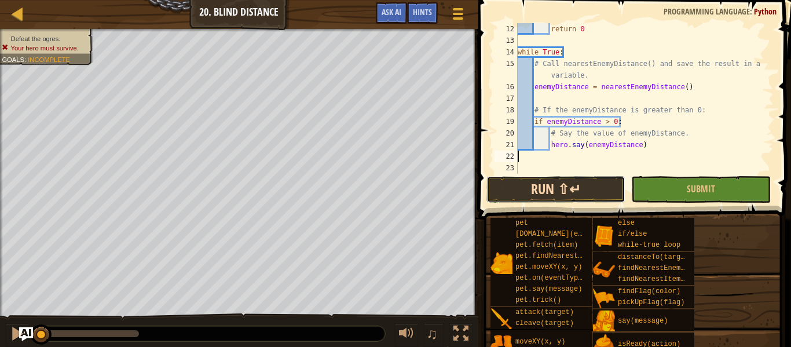
click at [565, 192] on button "Run ⇧↵" at bounding box center [556, 189] width 139 height 27
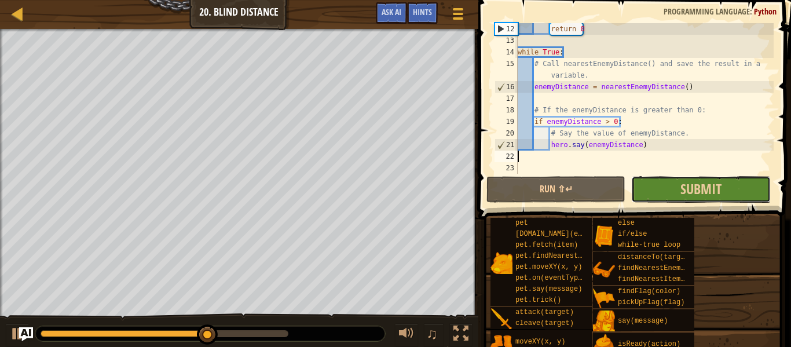
click at [674, 192] on button "Submit" at bounding box center [700, 189] width 139 height 27
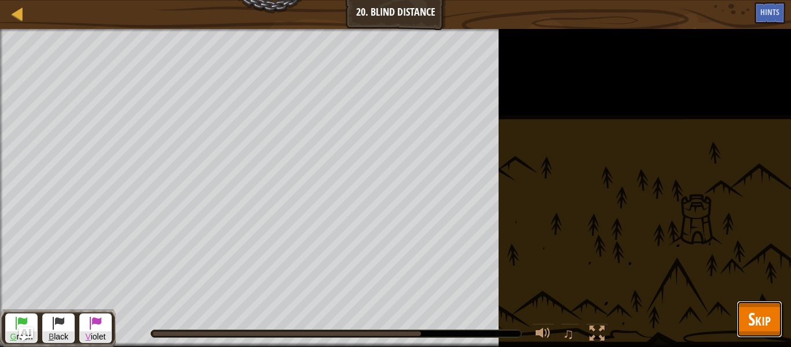
click at [752, 319] on span "Skip" at bounding box center [759, 319] width 23 height 24
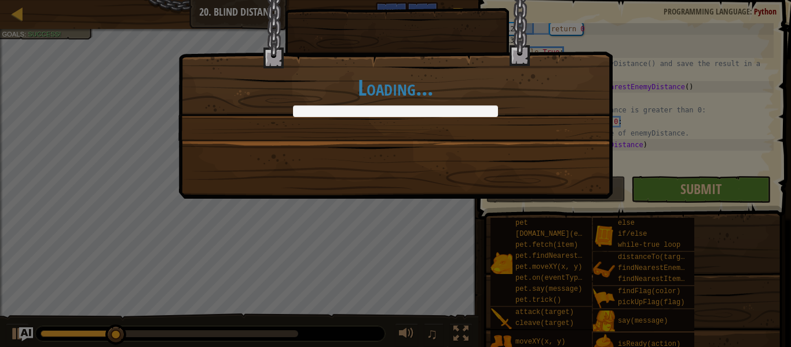
click at [690, 186] on div "Loading..." at bounding box center [395, 173] width 791 height 347
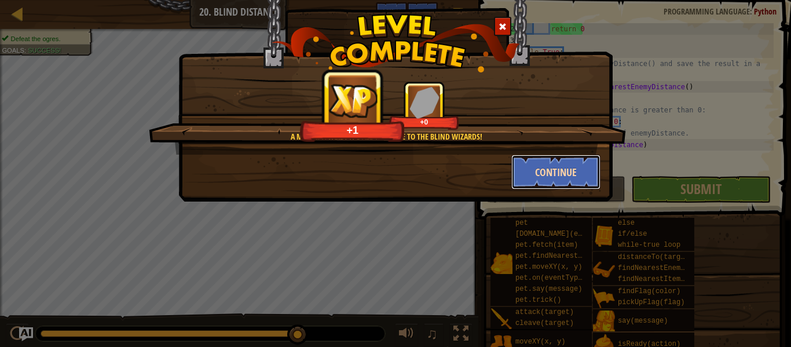
click at [545, 179] on button "Continue" at bounding box center [556, 172] width 90 height 35
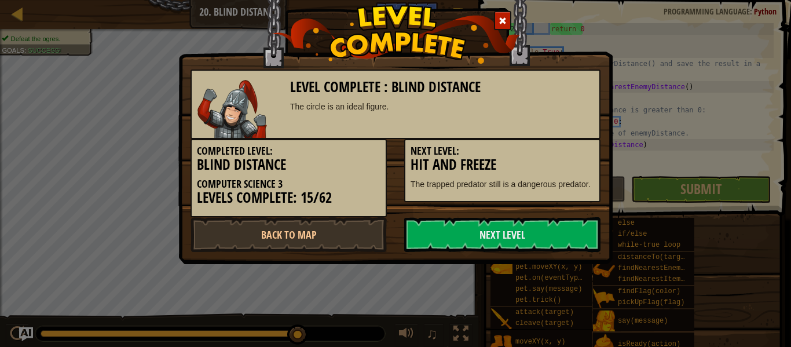
click at [545, 179] on p "The trapped predator still is a dangerous predator." at bounding box center [503, 184] width 184 height 12
click at [531, 235] on link "Next Level" at bounding box center [502, 234] width 196 height 35
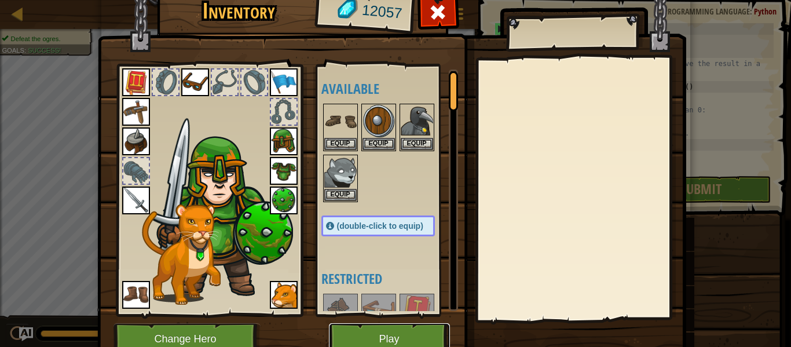
click at [374, 342] on button "Play" at bounding box center [389, 339] width 121 height 32
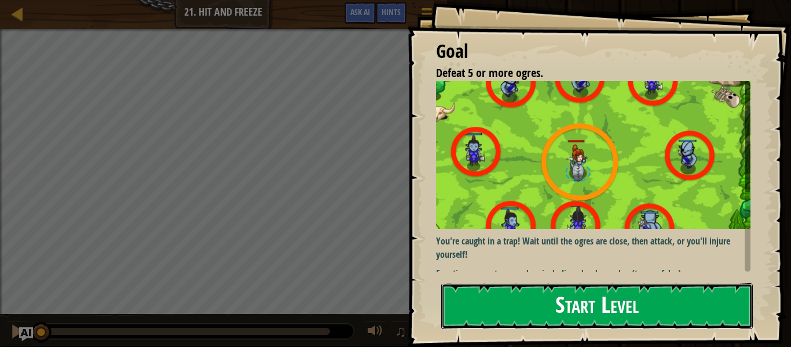
click at [644, 307] on button "Start Level" at bounding box center [597, 306] width 312 height 46
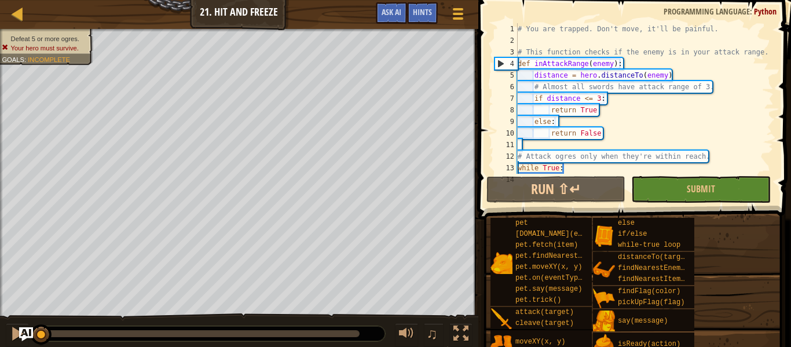
scroll to position [87, 0]
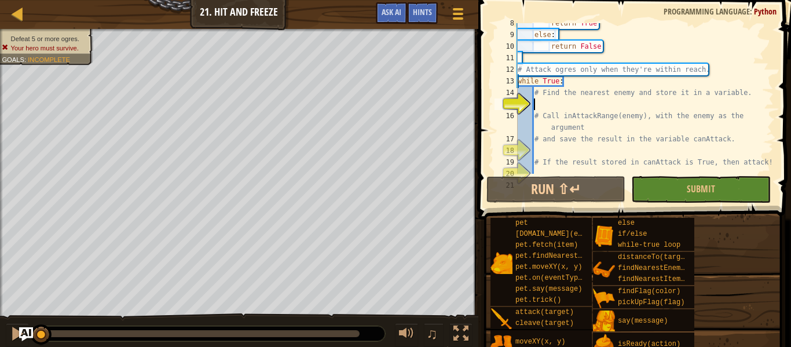
click at [580, 84] on div "return True else : return False # Attack ogres only when they're within reach. …" at bounding box center [644, 104] width 258 height 174
type textarea "# Find the nearest enemy and store it in a variable."
type textarea "# and save the result in the variable canAttack."
type textarea "# If the result stored in canAttack is True, then attack!"
type textarea "pass"
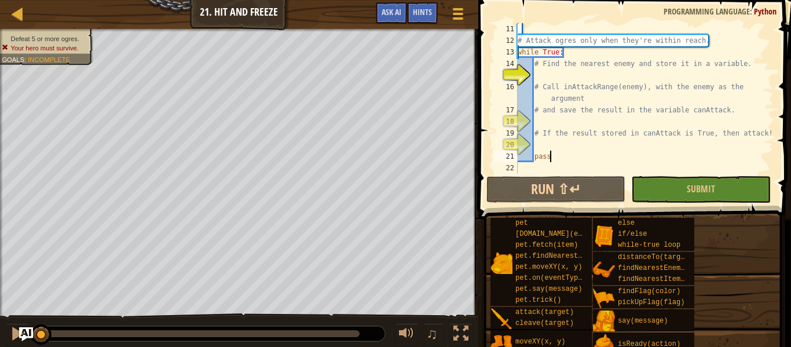
scroll to position [0, 0]
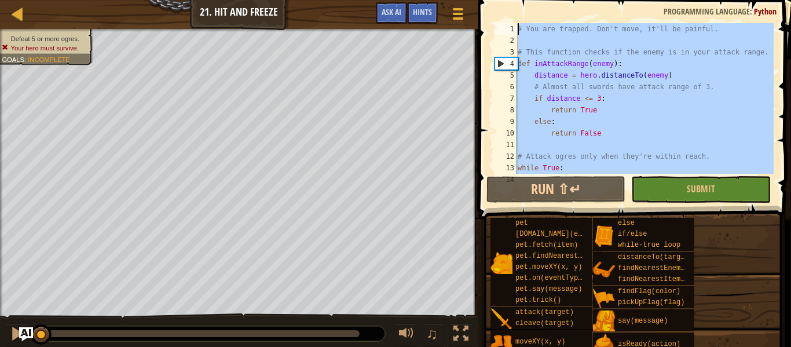
drag, startPoint x: 555, startPoint y: 159, endPoint x: 504, endPoint y: -43, distance: 207.9
click at [504, 0] on html "Map Computer Science 3 21. Hit and Freeze Game Menu Done Hints Ask AI 1 ההההההה…" at bounding box center [395, 0] width 791 height 0
type textarea "# You are trapped. Don't move, it'll be painful."
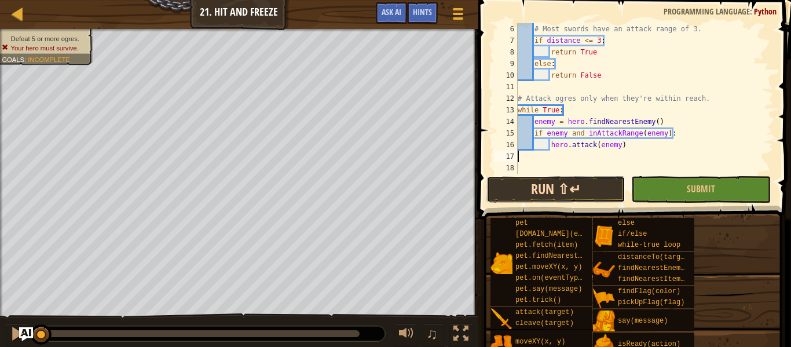
scroll to position [58, 0]
click at [569, 190] on button "Run ⇧↵" at bounding box center [556, 189] width 139 height 27
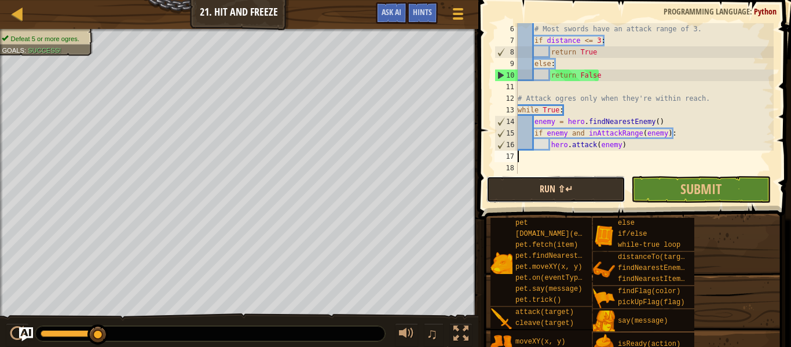
click at [558, 183] on button "Run ⇧↵" at bounding box center [556, 189] width 139 height 27
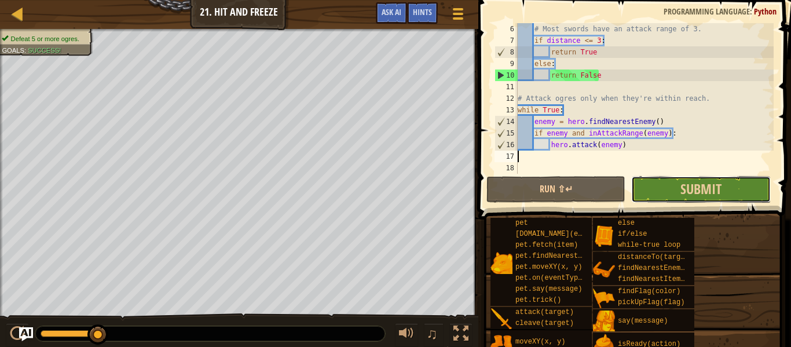
click at [663, 189] on button "Submit" at bounding box center [700, 189] width 139 height 27
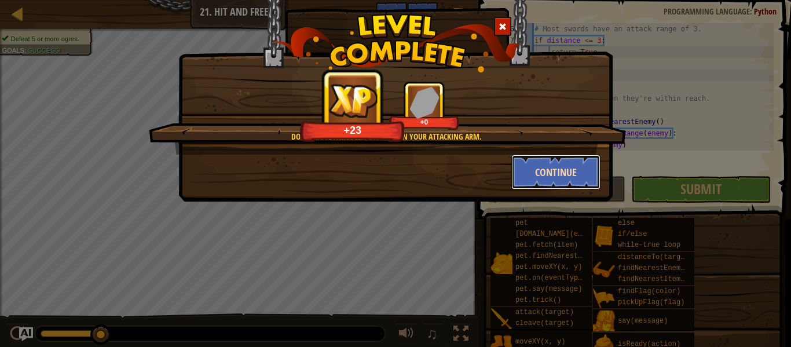
click at [545, 171] on button "Continue" at bounding box center [556, 172] width 90 height 35
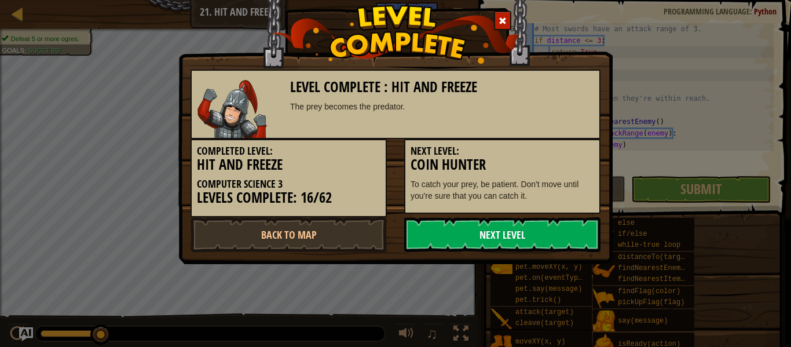
click at [518, 243] on link "Next Level" at bounding box center [502, 234] width 196 height 35
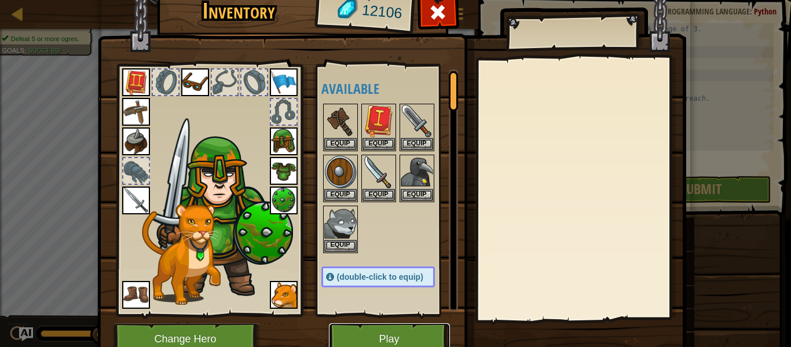
click at [442, 332] on button "Play" at bounding box center [389, 339] width 121 height 32
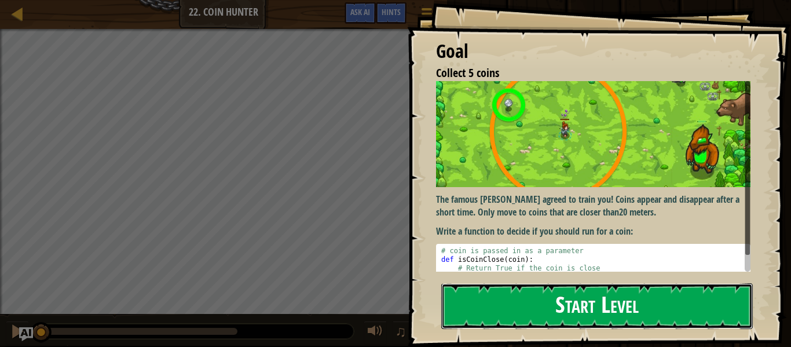
click at [608, 315] on button "Start Level" at bounding box center [597, 306] width 312 height 46
